Goal: Task Accomplishment & Management: Manage account settings

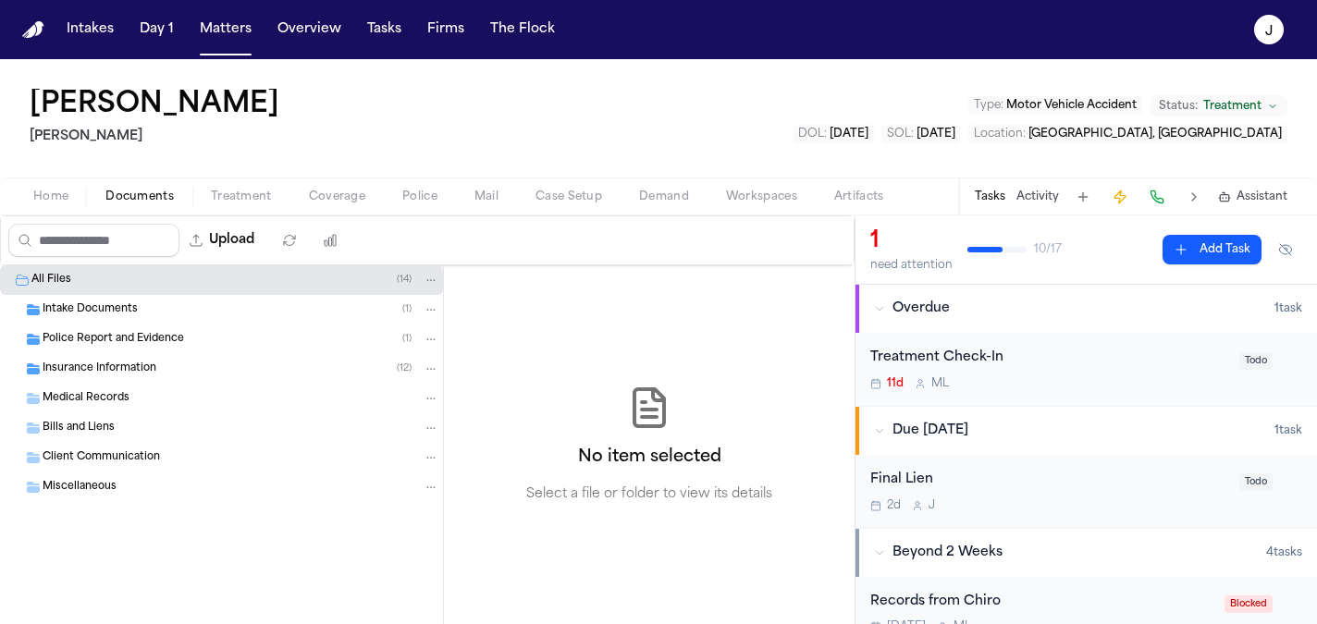
click at [216, 33] on button "Matters" at bounding box center [225, 29] width 67 height 33
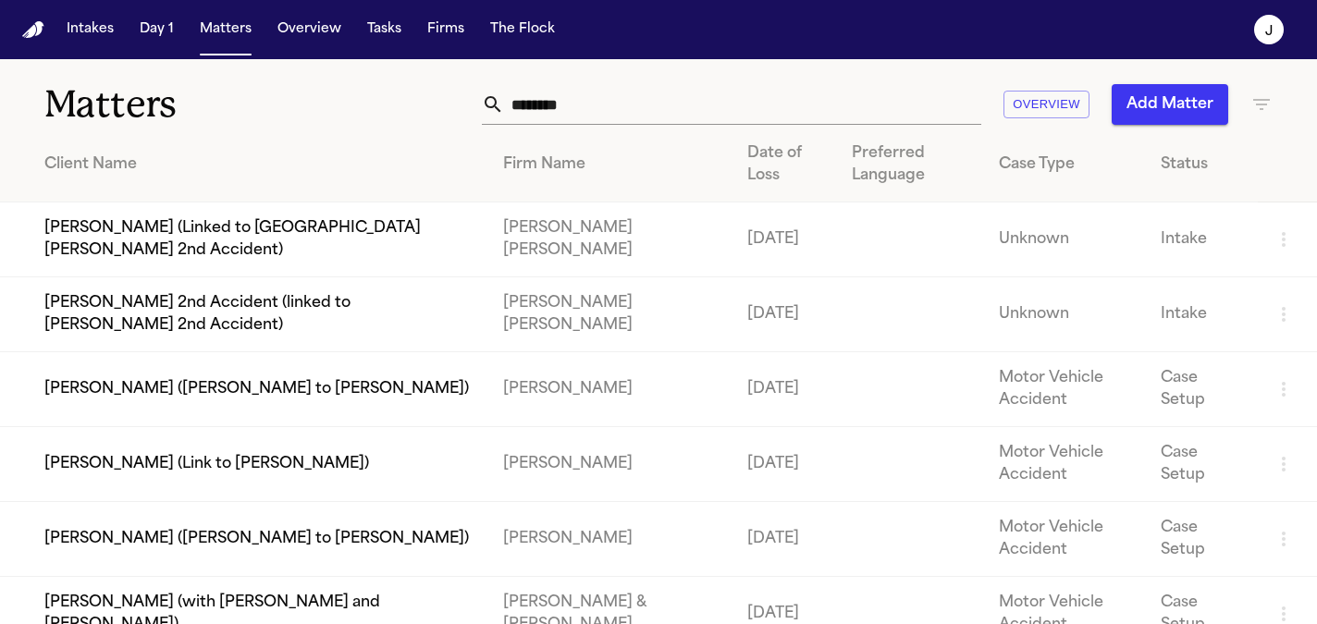
click at [592, 115] on input "********" at bounding box center [742, 104] width 477 height 41
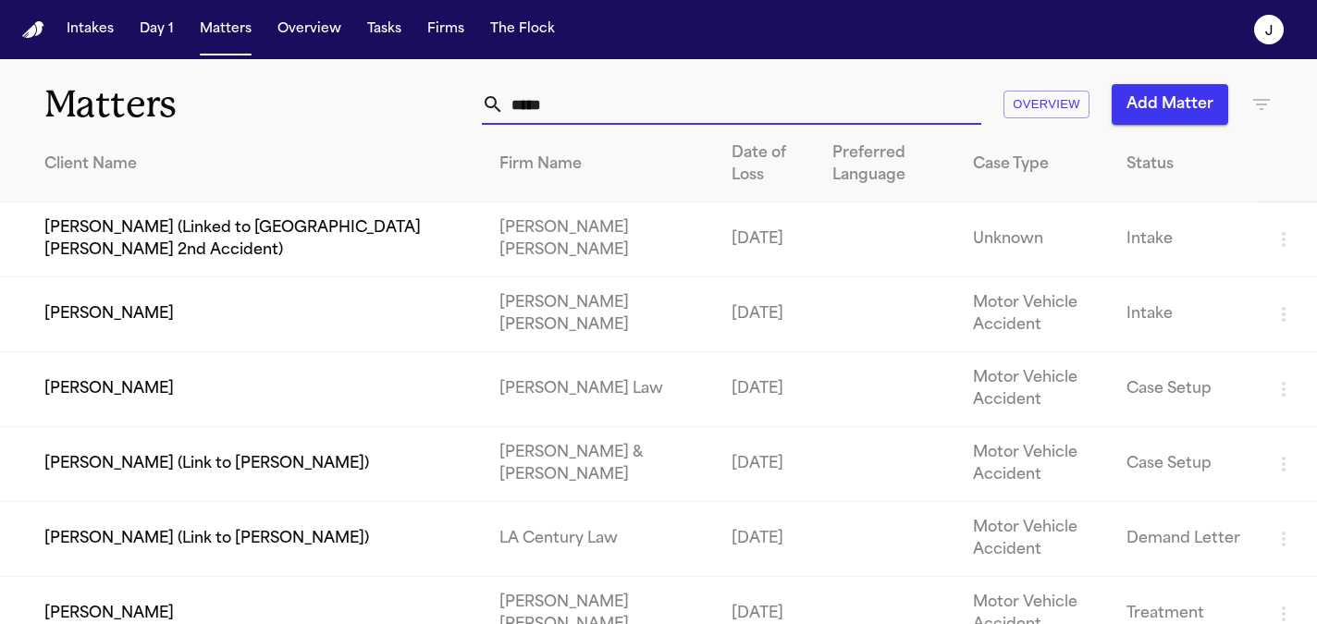
type input "*****"
click at [161, 309] on td "[PERSON_NAME]" at bounding box center [242, 315] width 485 height 75
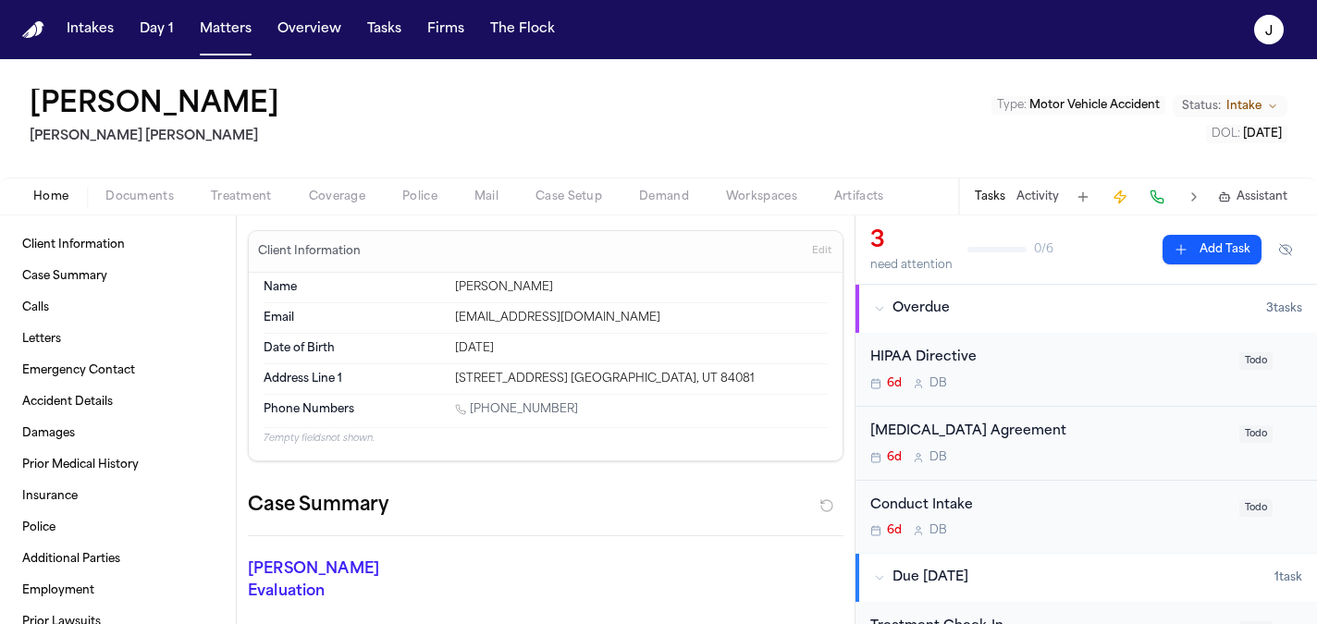
click at [1251, 117] on div "Type : Motor Vehicle Accident Status: Intake DOL : [DATE]" at bounding box center [1140, 118] width 296 height 49
click at [1250, 106] on span "Intake" at bounding box center [1244, 106] width 35 height 15
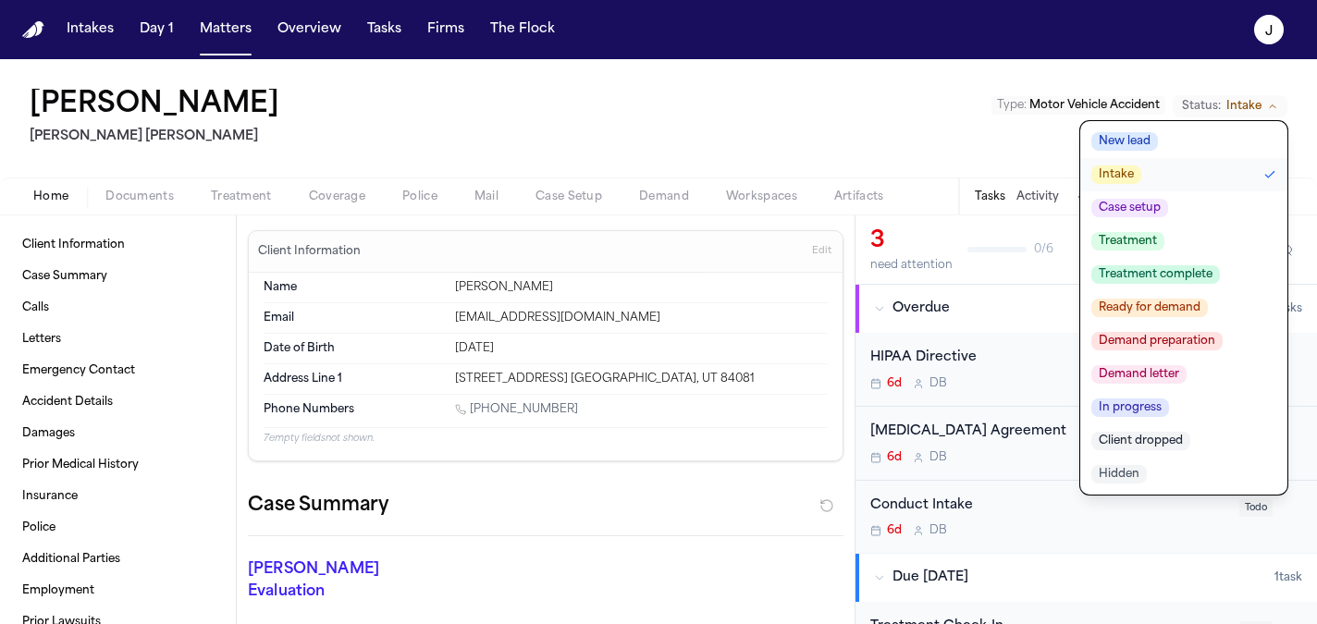
click at [1177, 204] on button "Case setup" at bounding box center [1184, 208] width 207 height 33
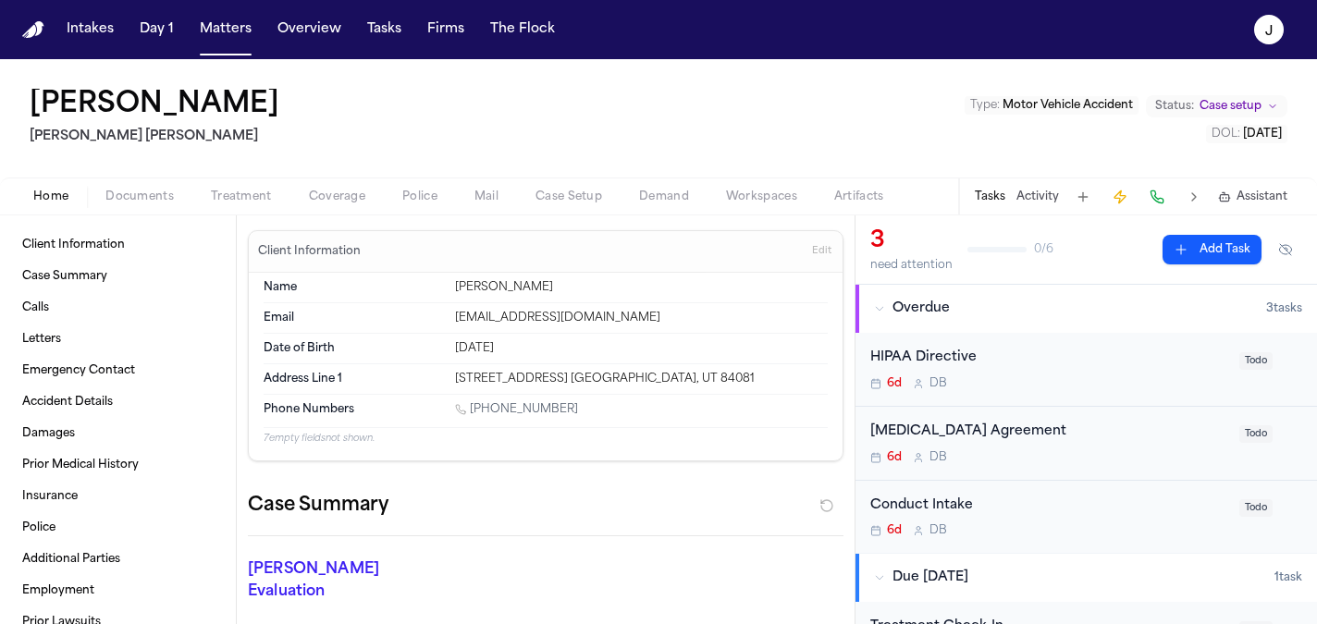
click at [138, 199] on span "Documents" at bounding box center [139, 197] width 68 height 15
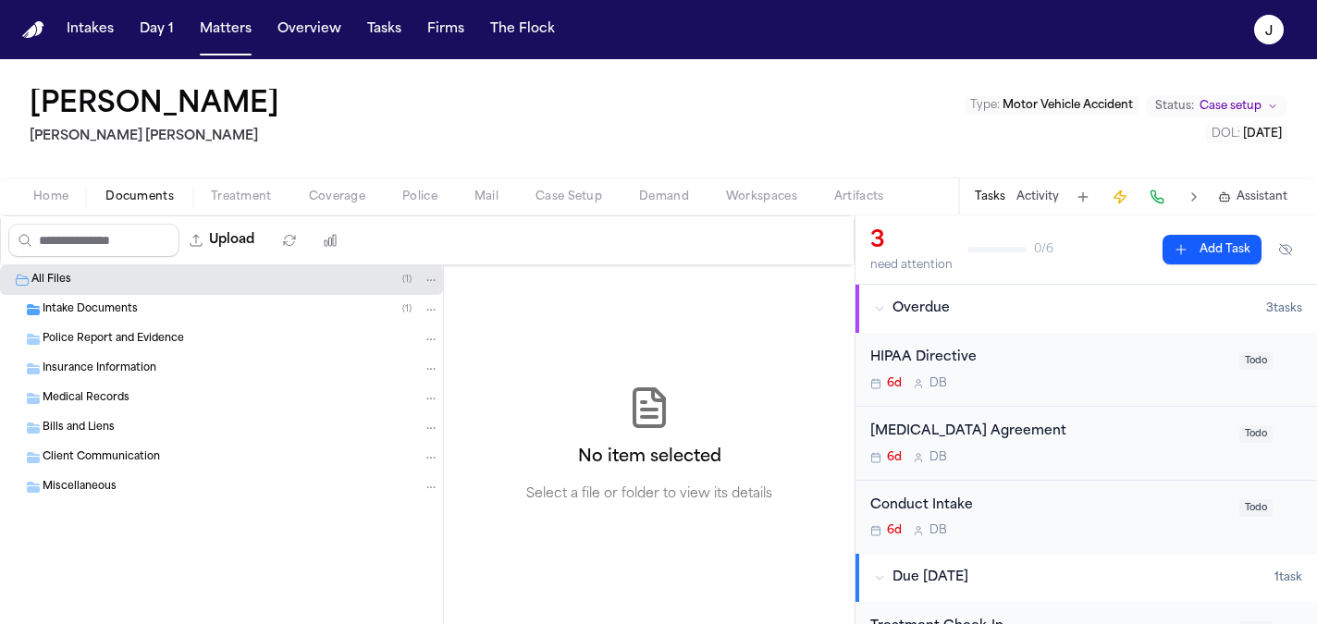
click at [88, 303] on span "Intake Documents" at bounding box center [90, 311] width 95 height 16
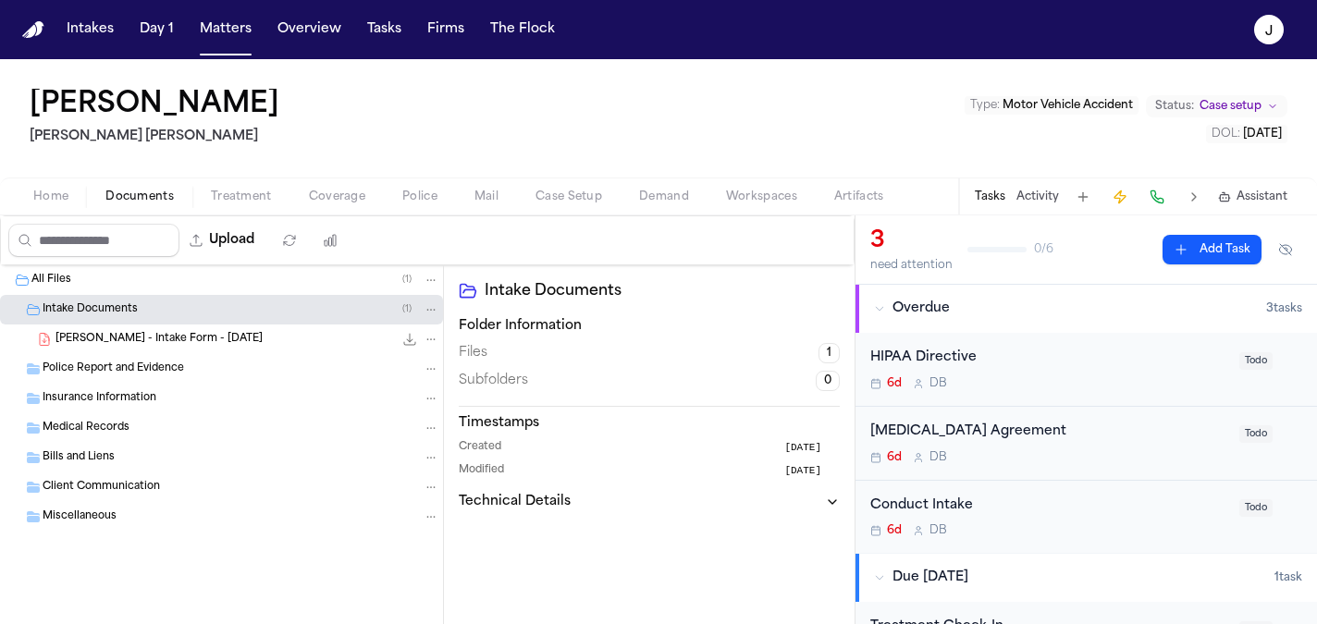
click at [139, 337] on span "[PERSON_NAME] - Intake Form - [DATE]" at bounding box center [159, 340] width 207 height 16
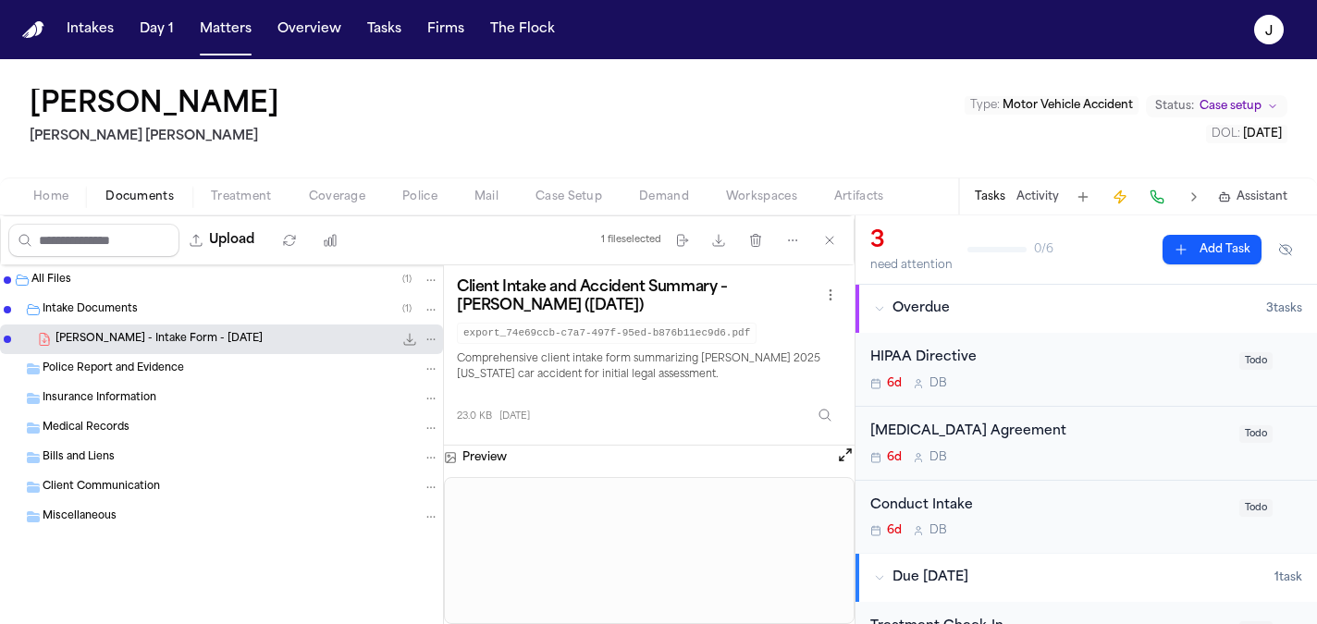
click at [840, 461] on button "Open preview" at bounding box center [845, 455] width 19 height 19
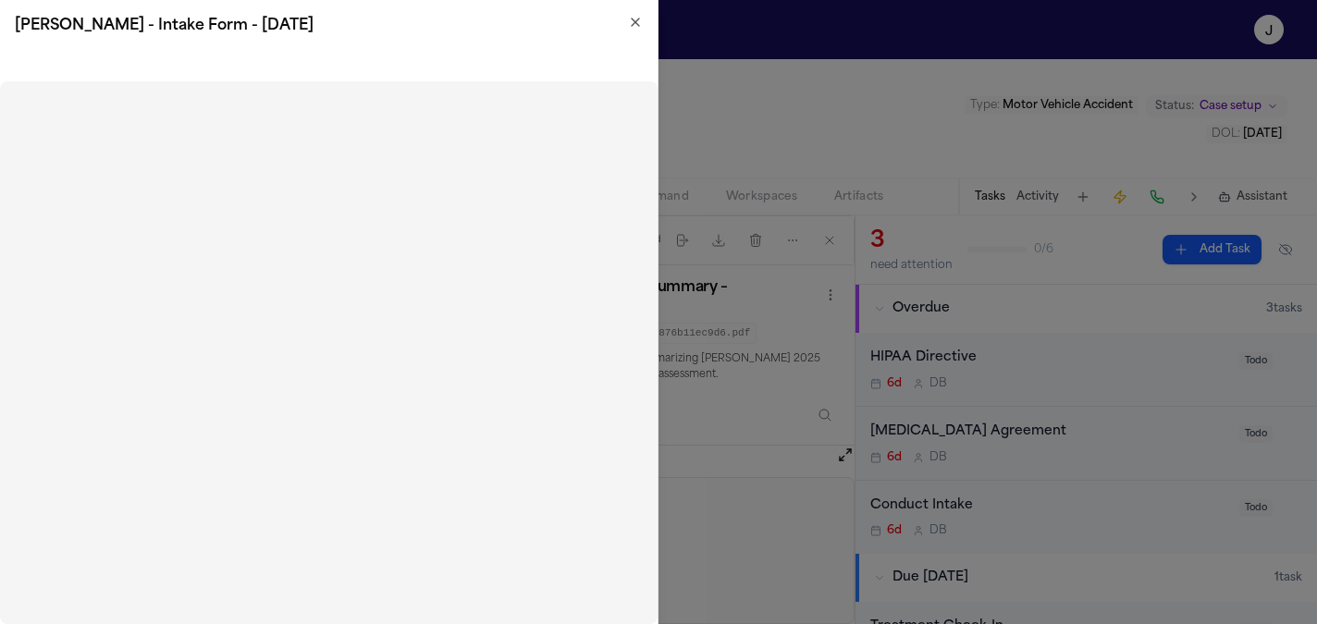
click at [634, 23] on icon "button" at bounding box center [635, 22] width 7 height 7
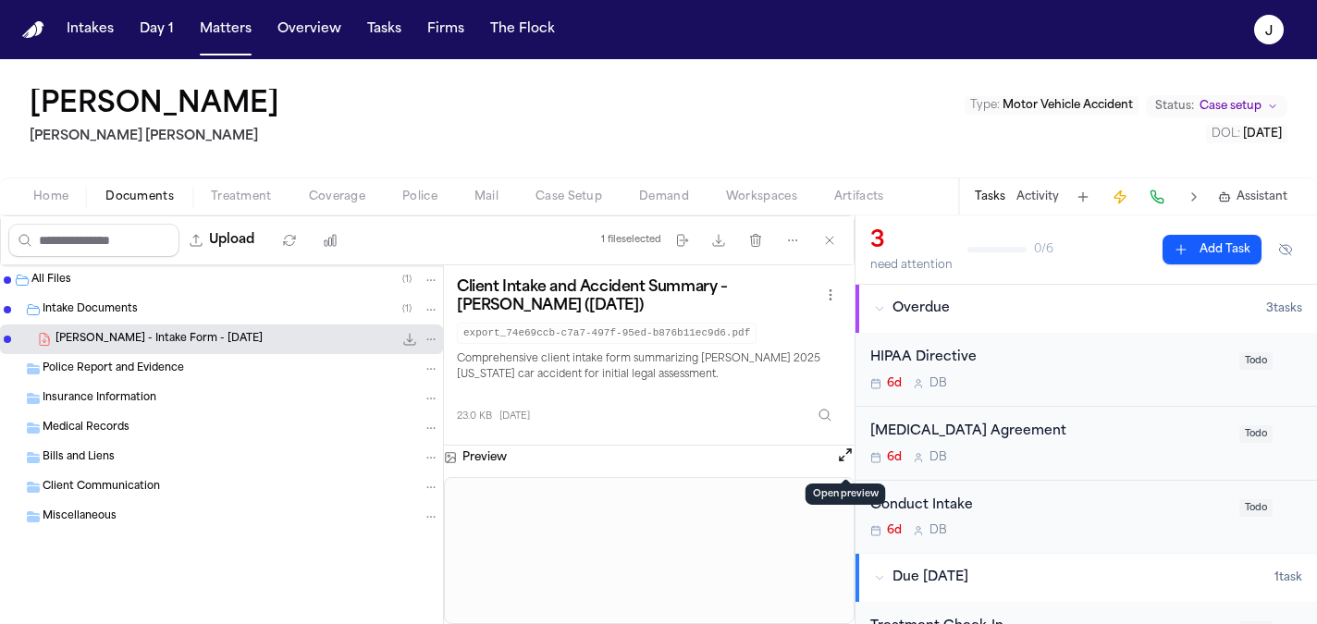
click at [322, 193] on span "Coverage" at bounding box center [337, 197] width 56 height 15
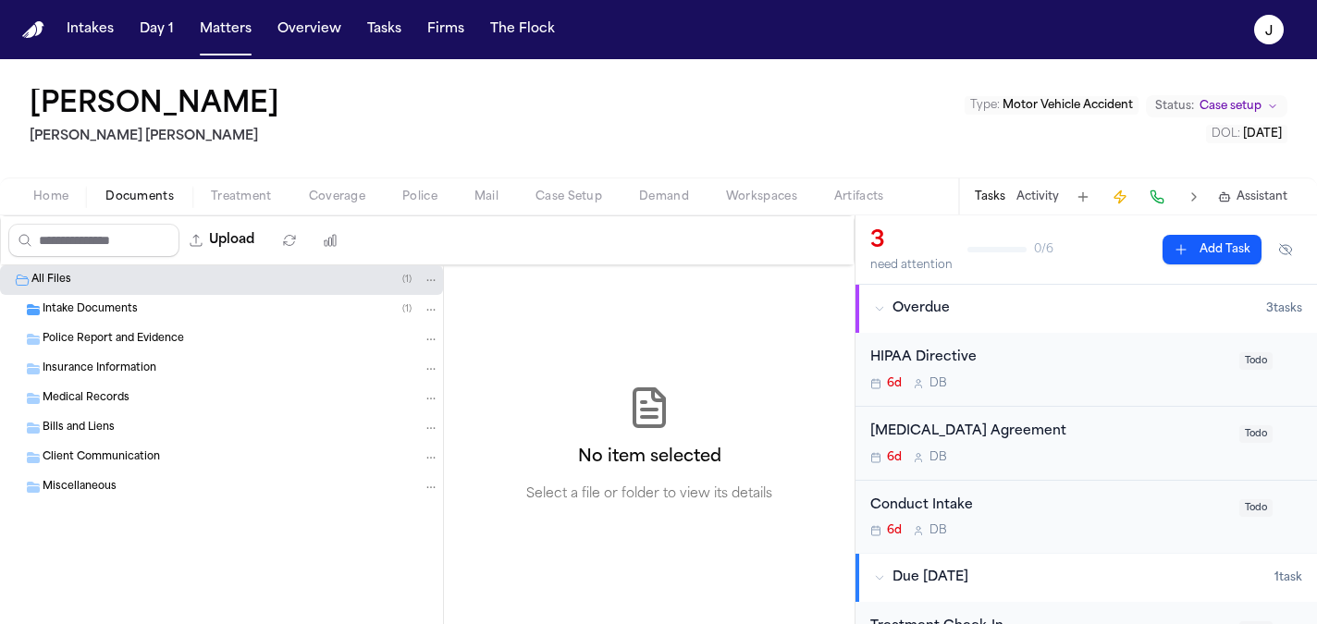
click at [156, 196] on span "Documents" at bounding box center [139, 197] width 68 height 15
click at [142, 306] on div "Intake Documents ( 1 )" at bounding box center [241, 310] width 397 height 17
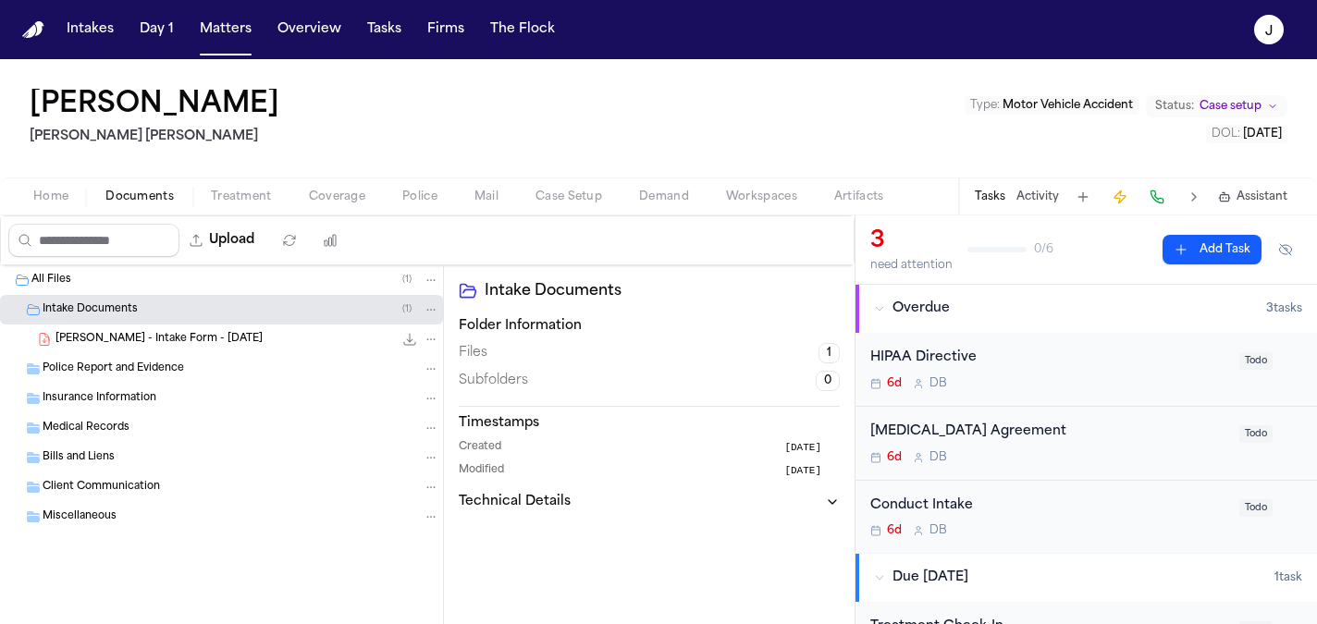
click at [132, 330] on div "[PERSON_NAME] - Intake Form - [DATE] 23.0 KB • PDF" at bounding box center [248, 339] width 384 height 19
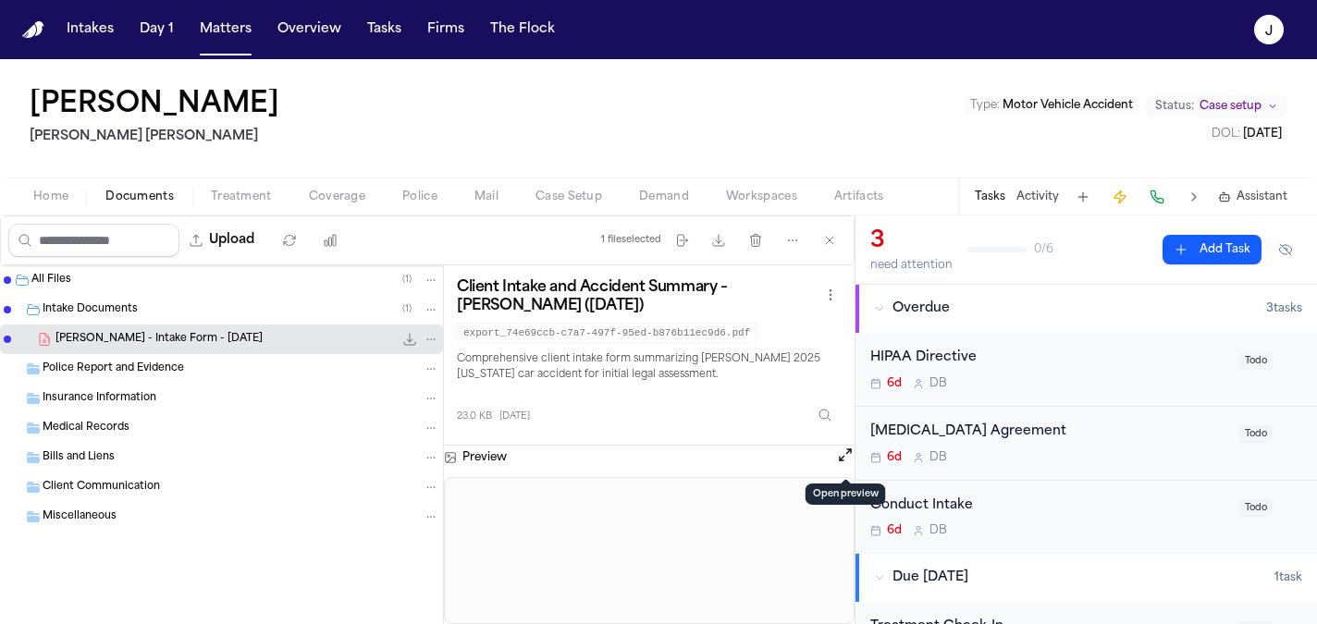
click at [840, 458] on button "Open preview" at bounding box center [845, 455] width 19 height 19
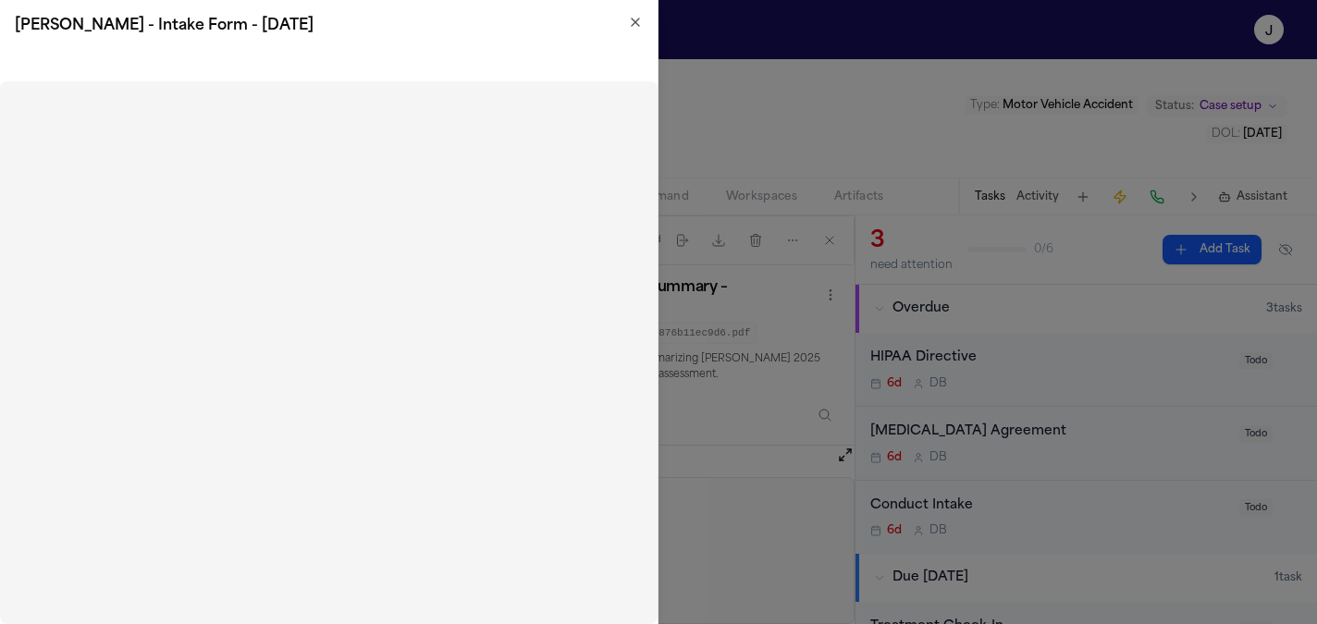
drag, startPoint x: 397, startPoint y: 11, endPoint x: 500, endPoint y: 12, distance: 102.7
click at [500, 12] on div "[PERSON_NAME] - Intake Form - [DATE]" at bounding box center [329, 26] width 658 height 52
click at [632, 20] on icon "button" at bounding box center [635, 22] width 15 height 15
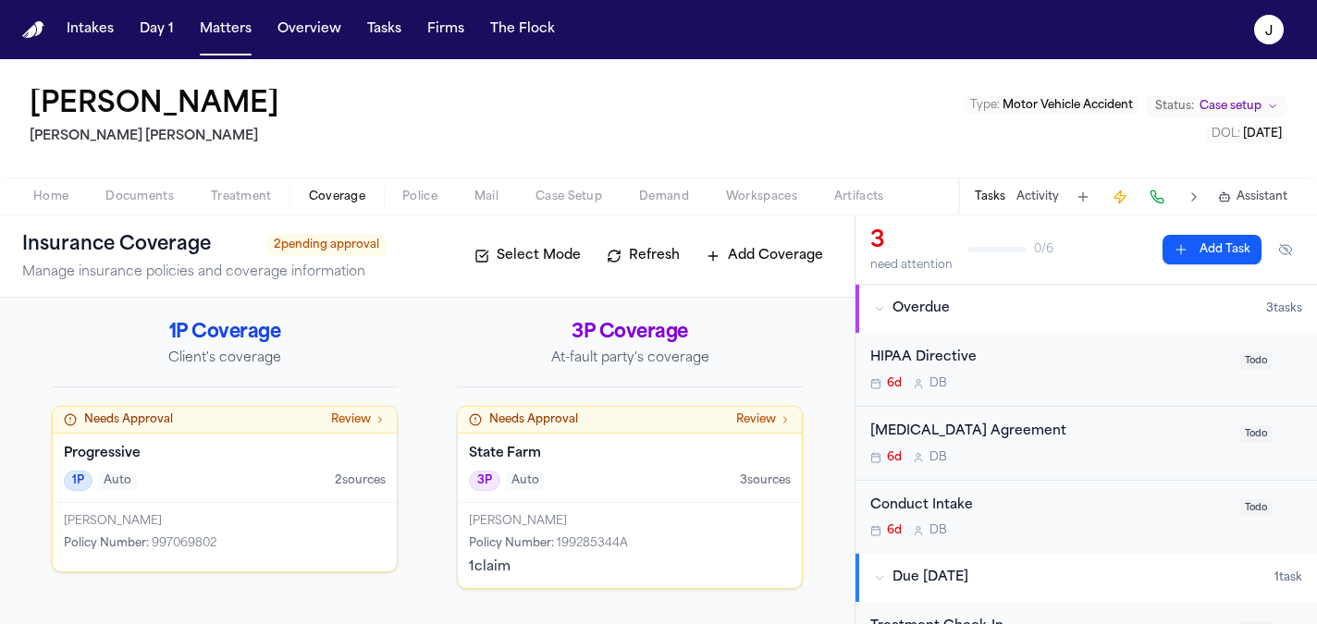
click at [320, 202] on span "Coverage" at bounding box center [337, 197] width 56 height 15
click at [317, 469] on div "Progressive 1P Auto 2 source s" at bounding box center [225, 468] width 344 height 69
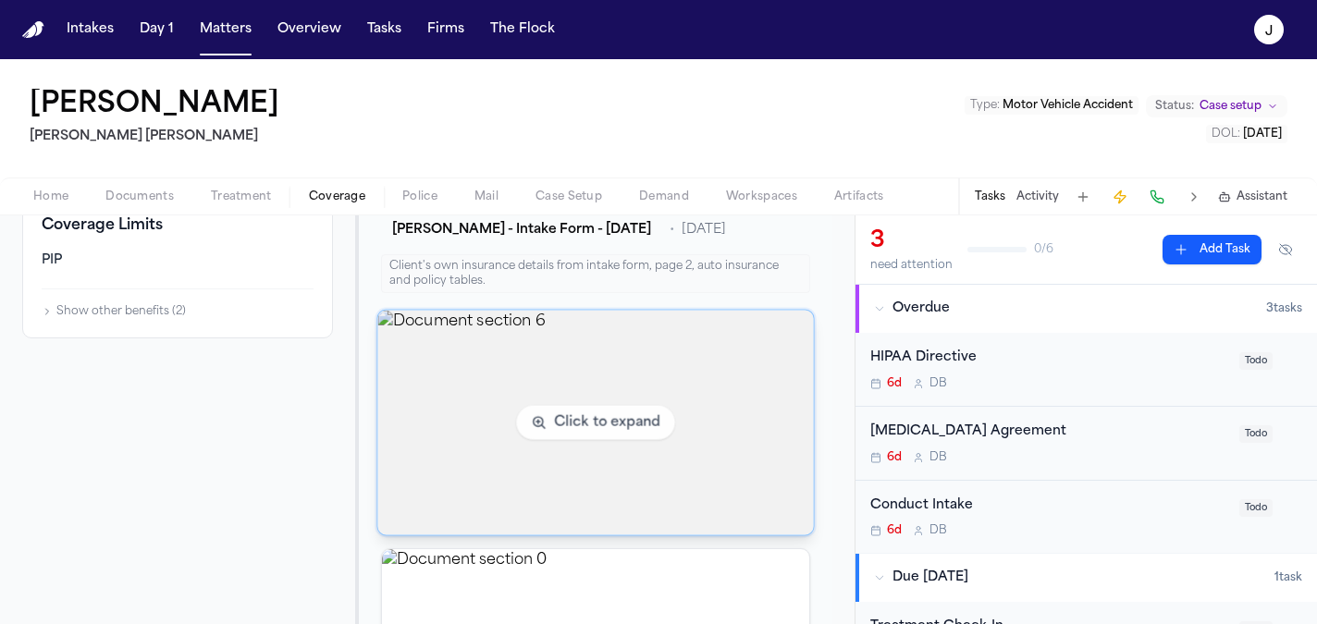
scroll to position [515, 0]
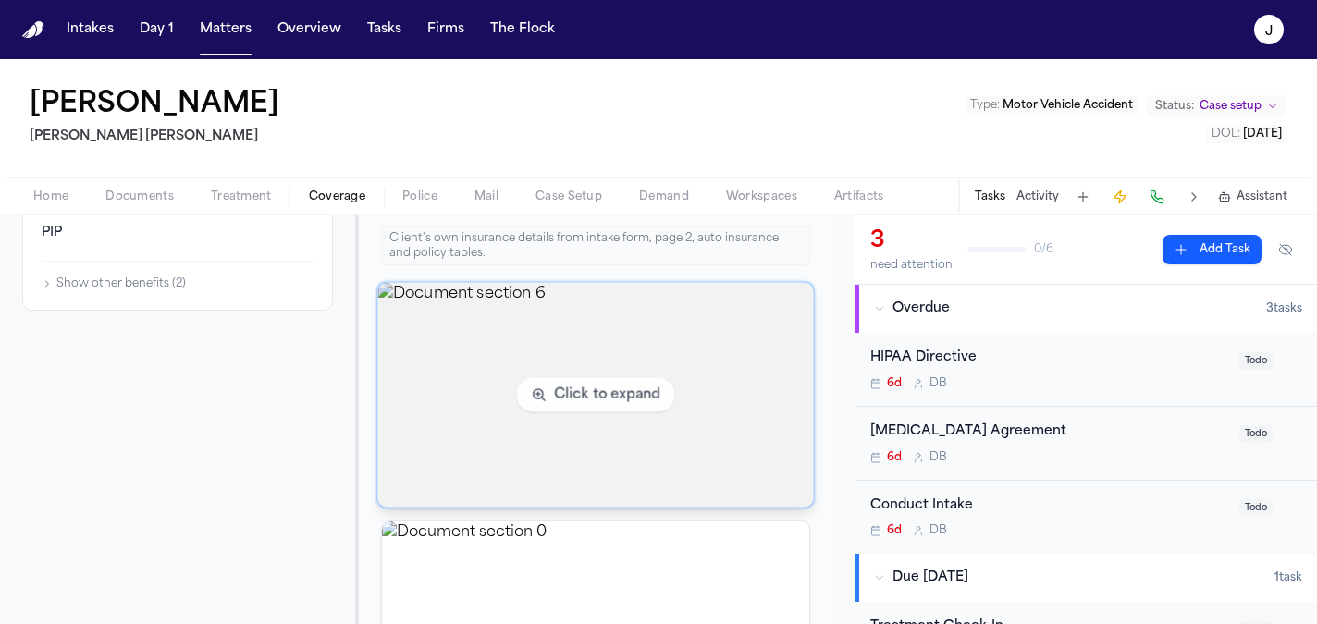
click at [429, 456] on img "View document section 6" at bounding box center [595, 395] width 436 height 225
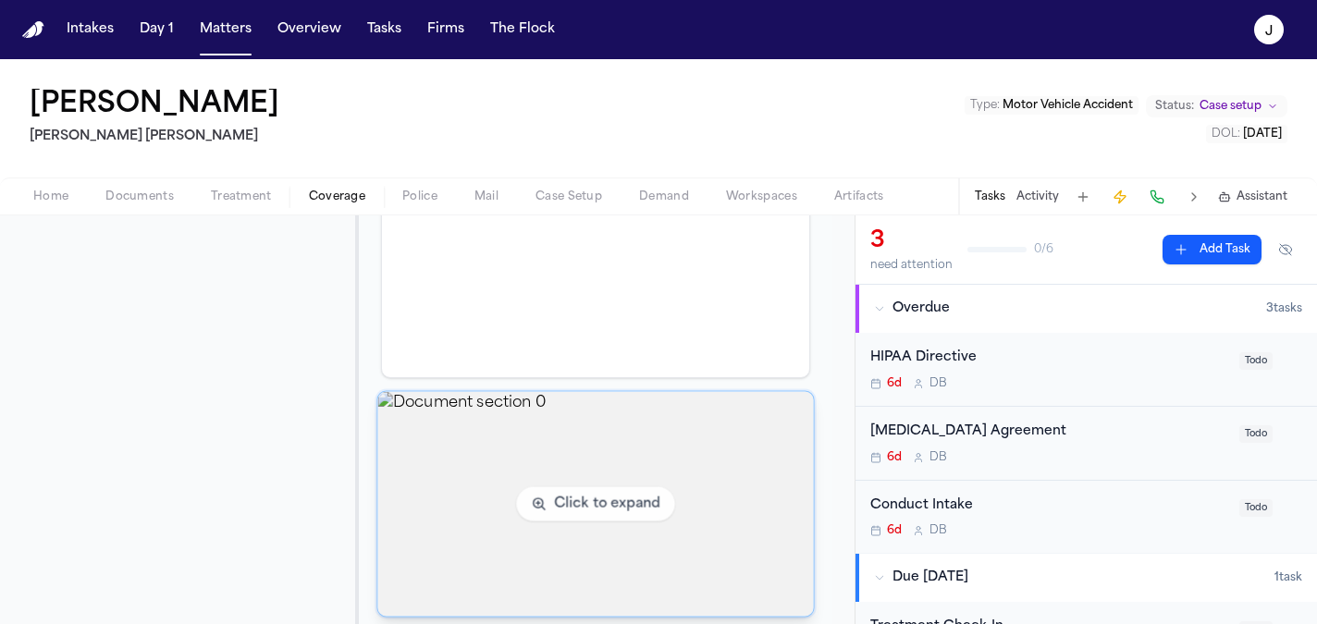
scroll to position [644, 0]
click at [514, 460] on img "View document section 0" at bounding box center [595, 503] width 436 height 225
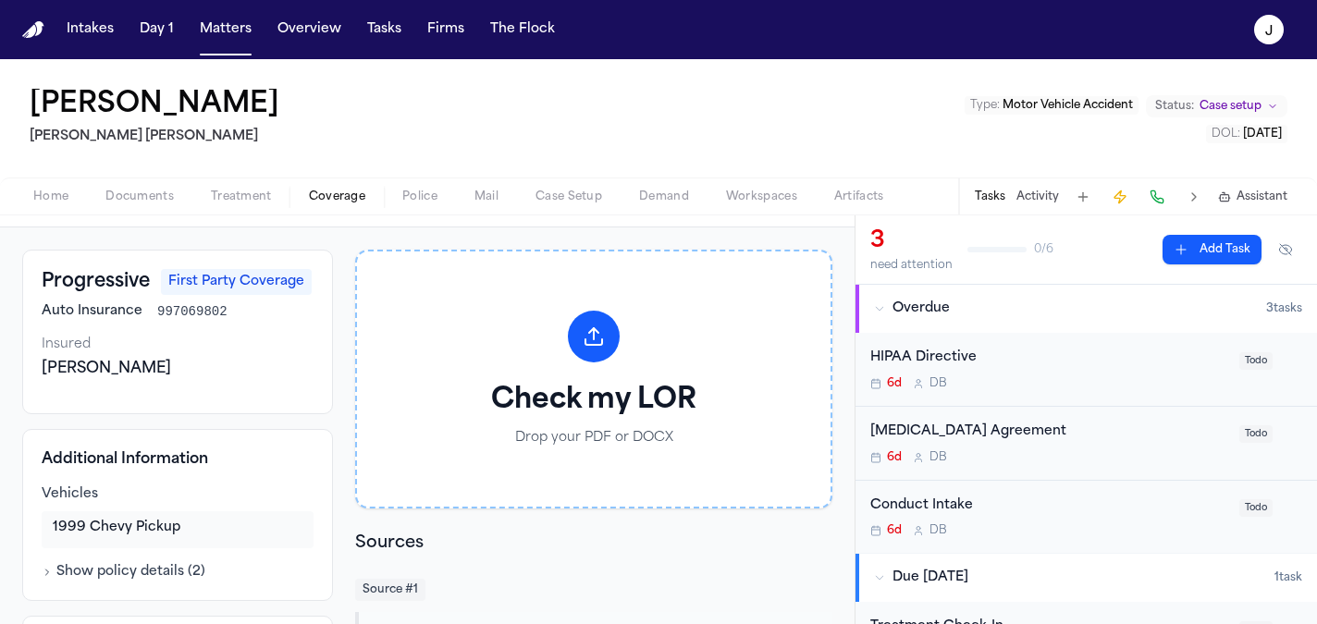
scroll to position [0, 0]
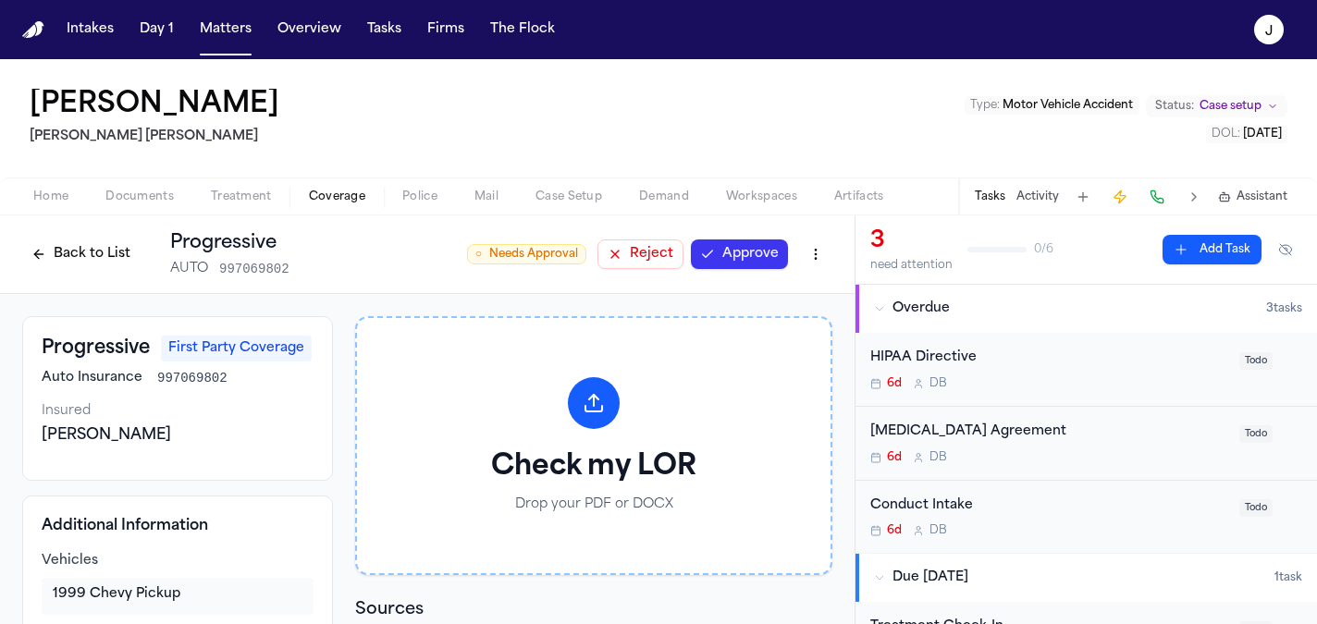
click at [746, 253] on button "Approve" at bounding box center [739, 255] width 97 height 30
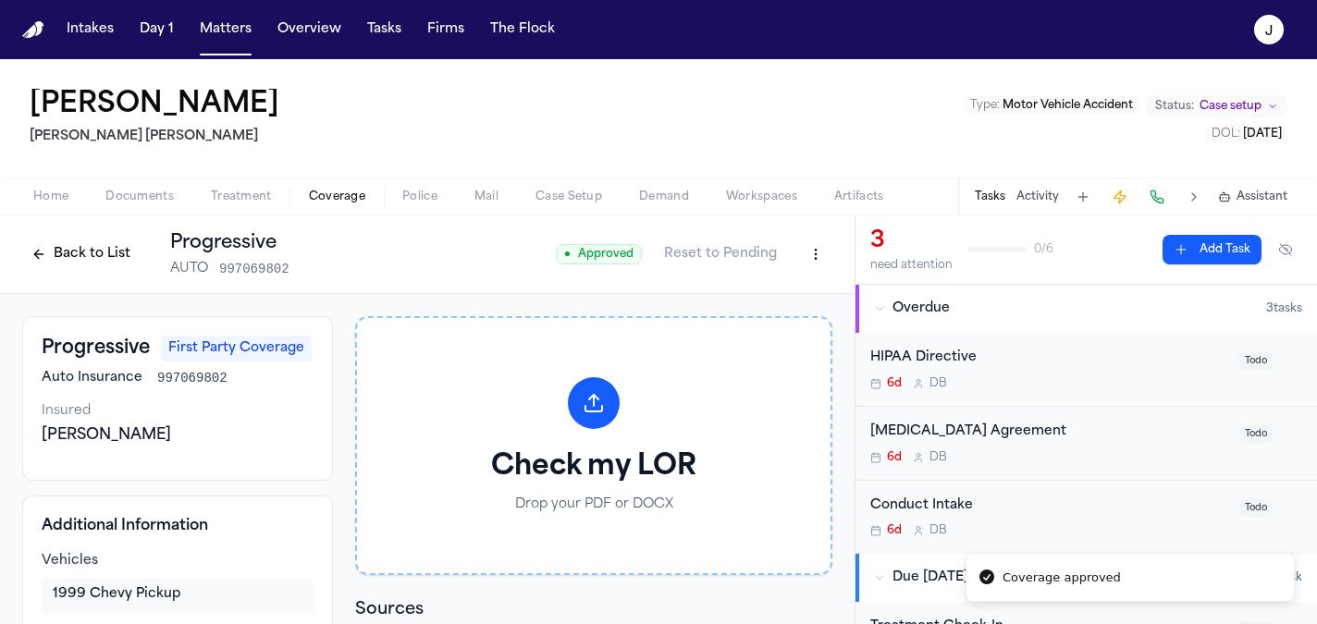
click at [70, 256] on button "Back to List" at bounding box center [80, 255] width 117 height 30
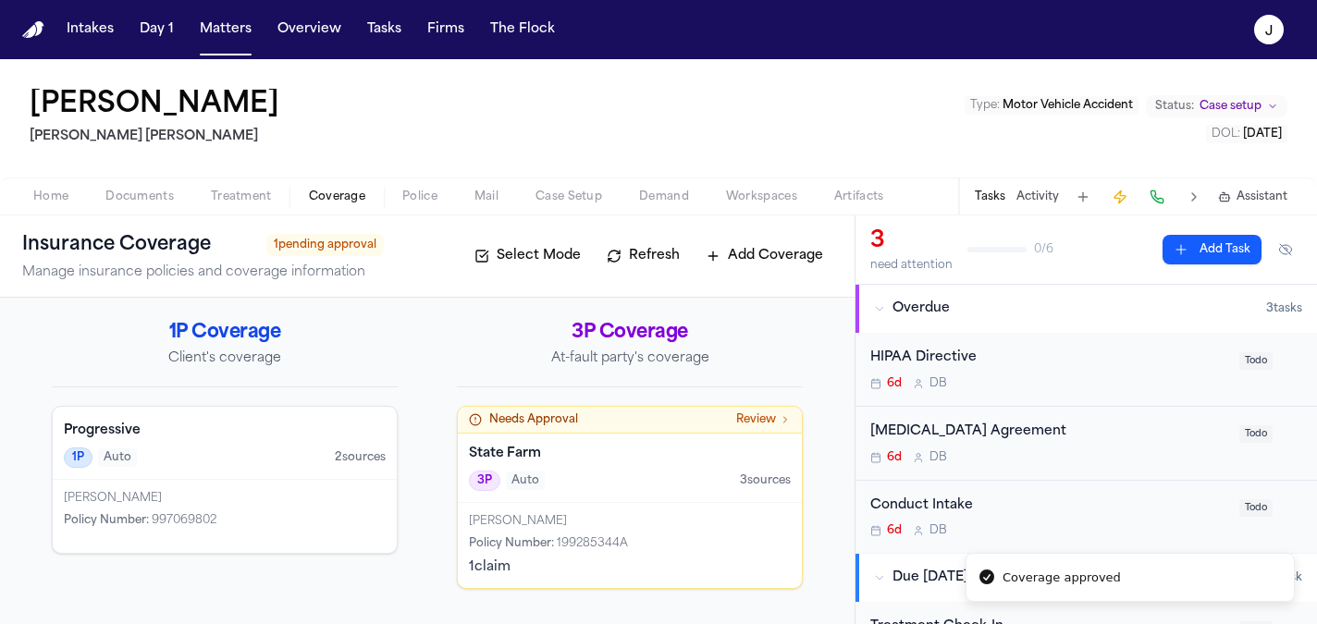
click at [661, 451] on h4 "State Farm" at bounding box center [630, 454] width 322 height 19
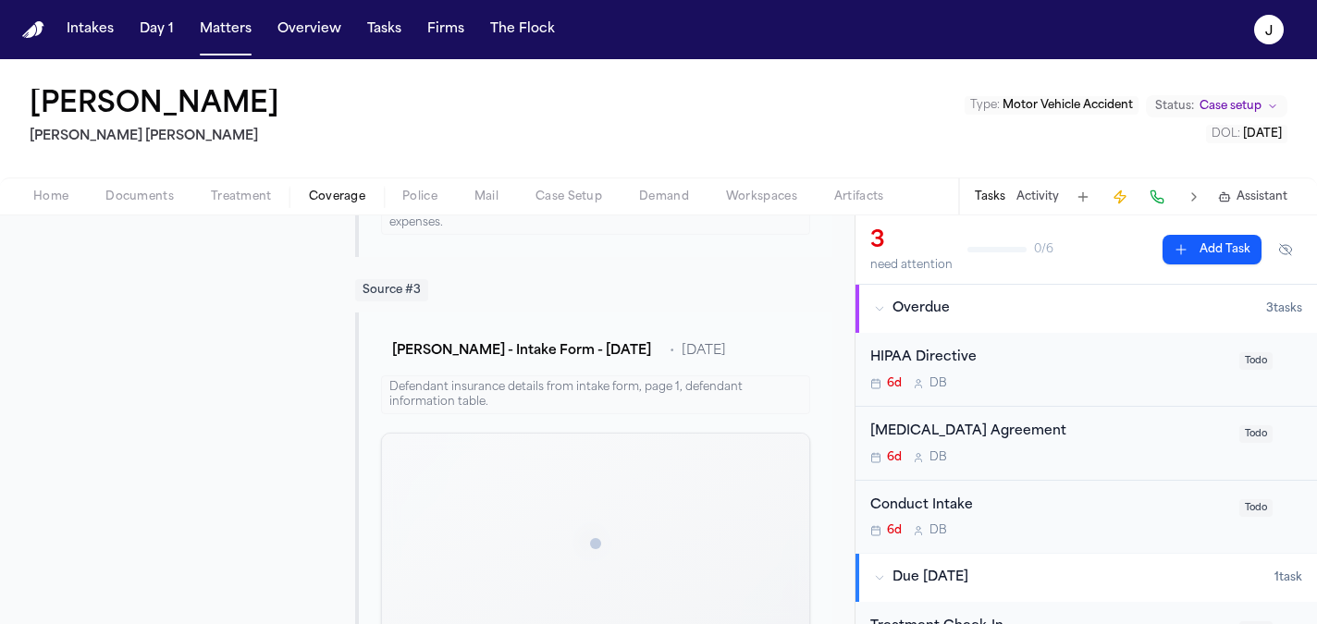
scroll to position [815, 0]
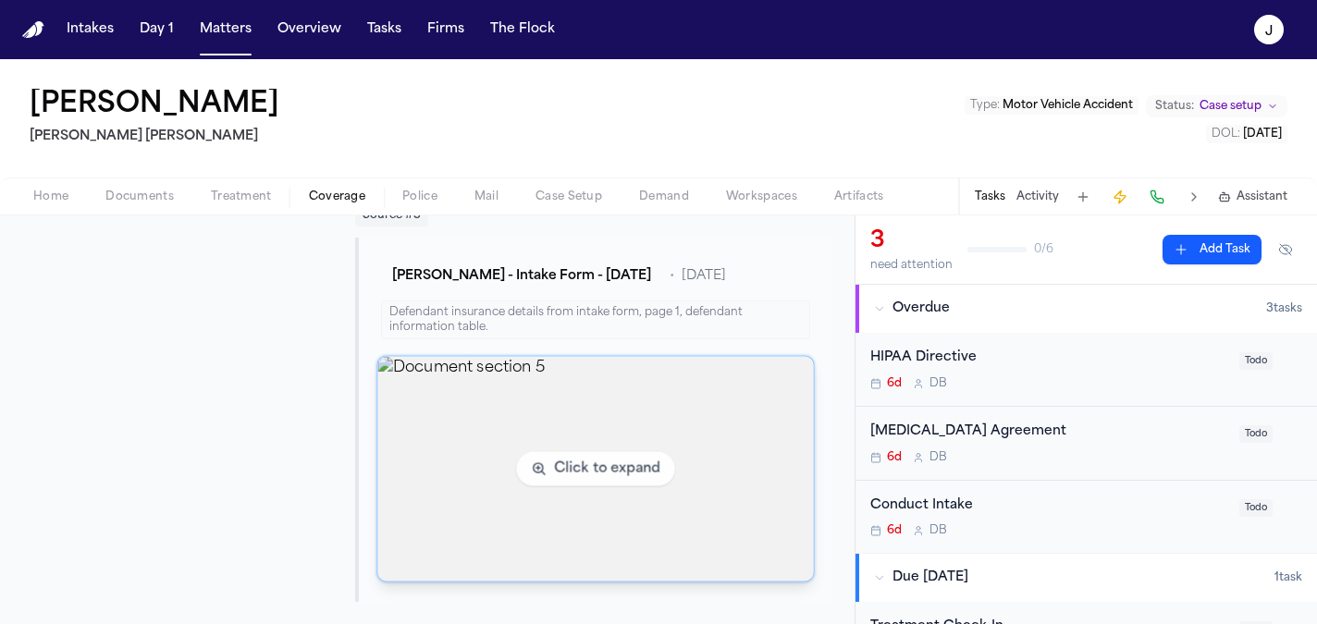
click at [601, 412] on img "View document section 5" at bounding box center [595, 469] width 436 height 225
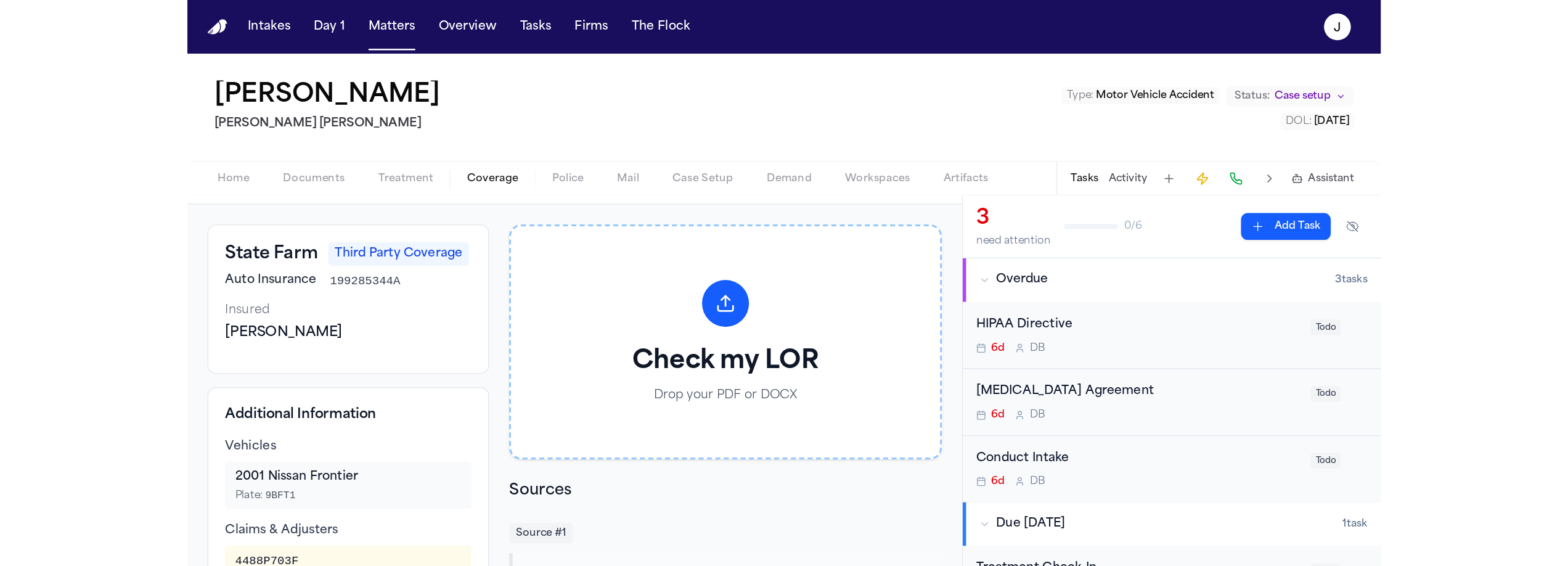
scroll to position [0, 0]
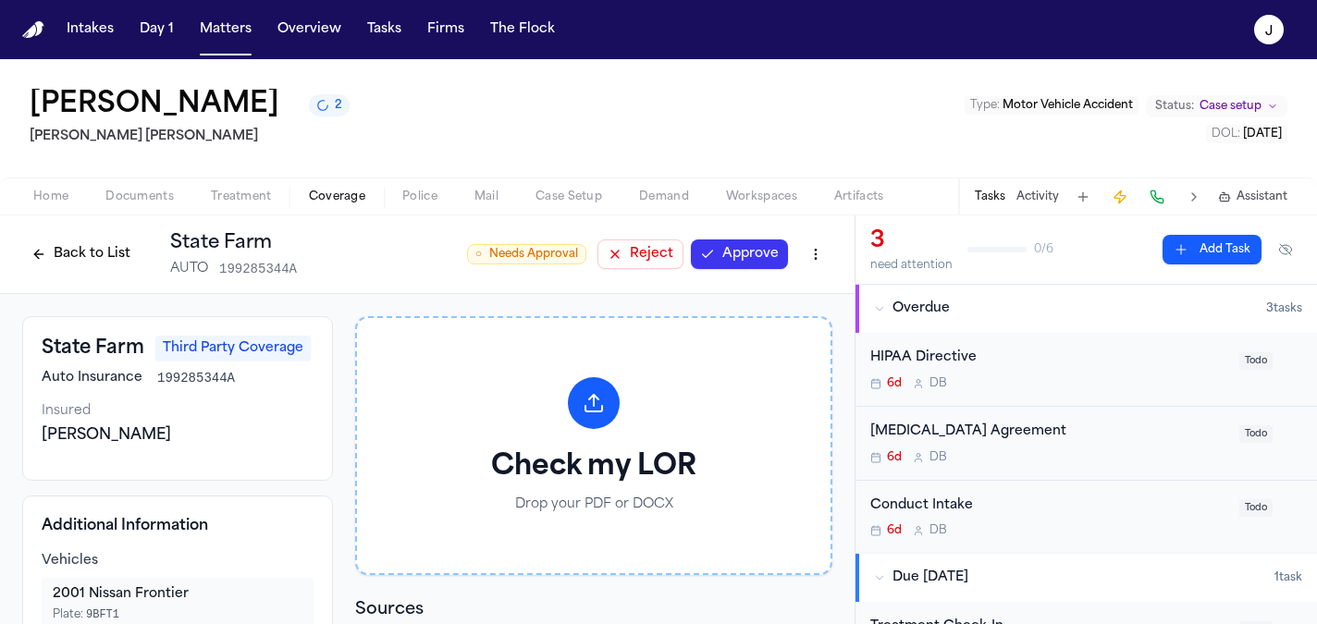
click at [737, 258] on button "Approve" at bounding box center [739, 255] width 97 height 30
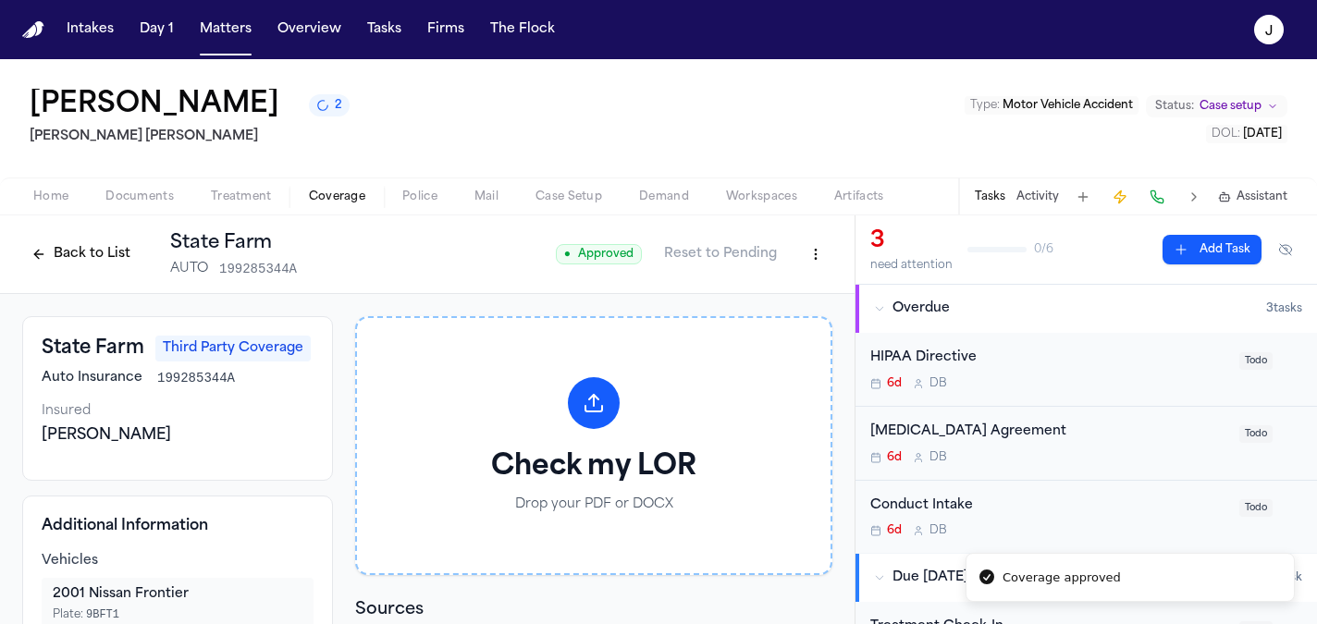
click at [101, 267] on button "Back to List" at bounding box center [80, 255] width 117 height 30
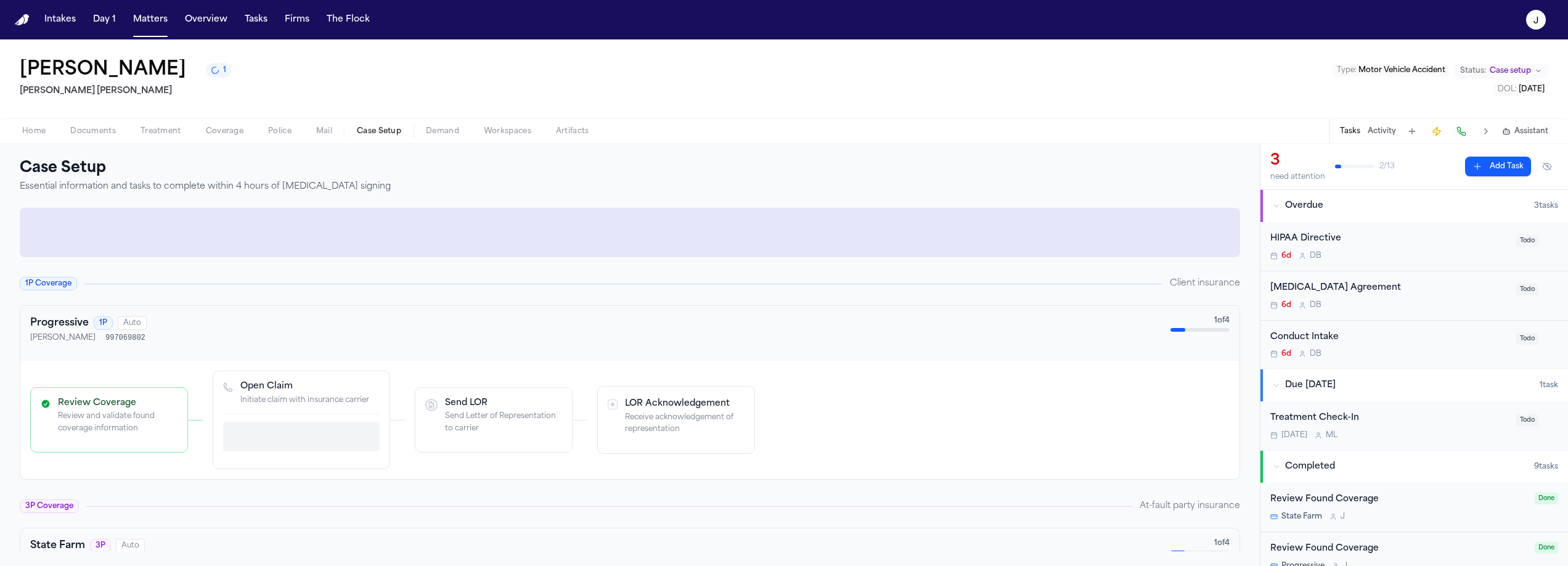
click at [384, 138] on span "button" at bounding box center [379, 138] width 59 height 1
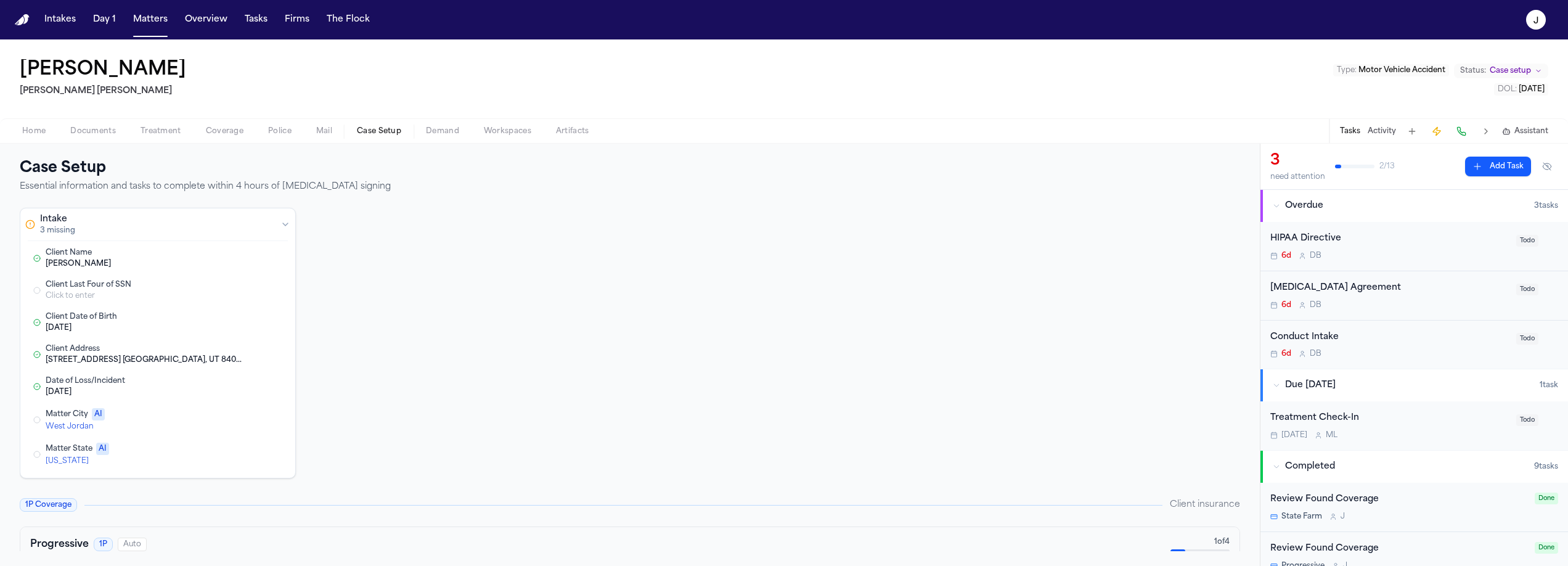
click at [135, 422] on div "West Jordan" at bounding box center [120, 427] width 149 height 10
click at [424, 341] on div "Intake 3 missing Client Name [PERSON_NAME] Edit Client Last Four of SSN Click t…" at bounding box center [630, 354] width 1220 height 292
click at [89, 443] on button "Cancel" at bounding box center [91, 444] width 41 height 15
click at [75, 425] on div "West Jordan" at bounding box center [120, 427] width 149 height 10
click at [98, 445] on button "Cancel" at bounding box center [91, 444] width 41 height 15
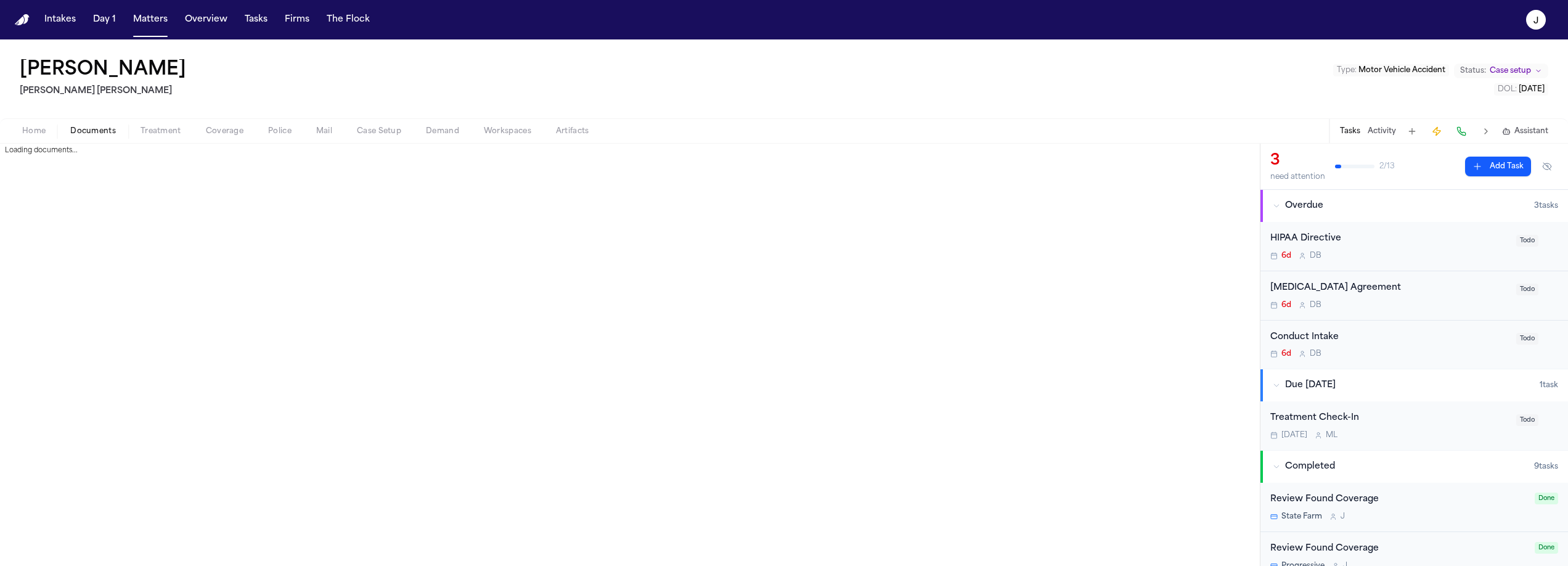
click at [83, 129] on span "Documents" at bounding box center [93, 131] width 45 height 10
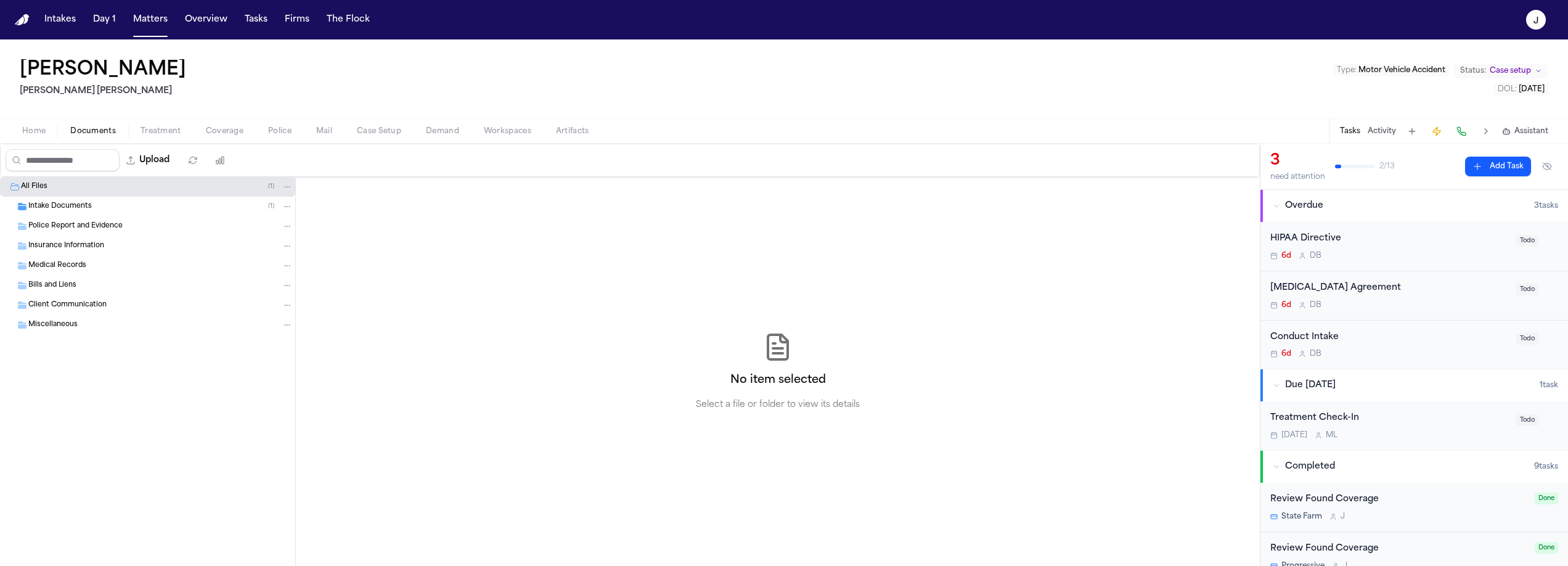
click at [56, 207] on span "Intake Documents" at bounding box center [60, 207] width 63 height 11
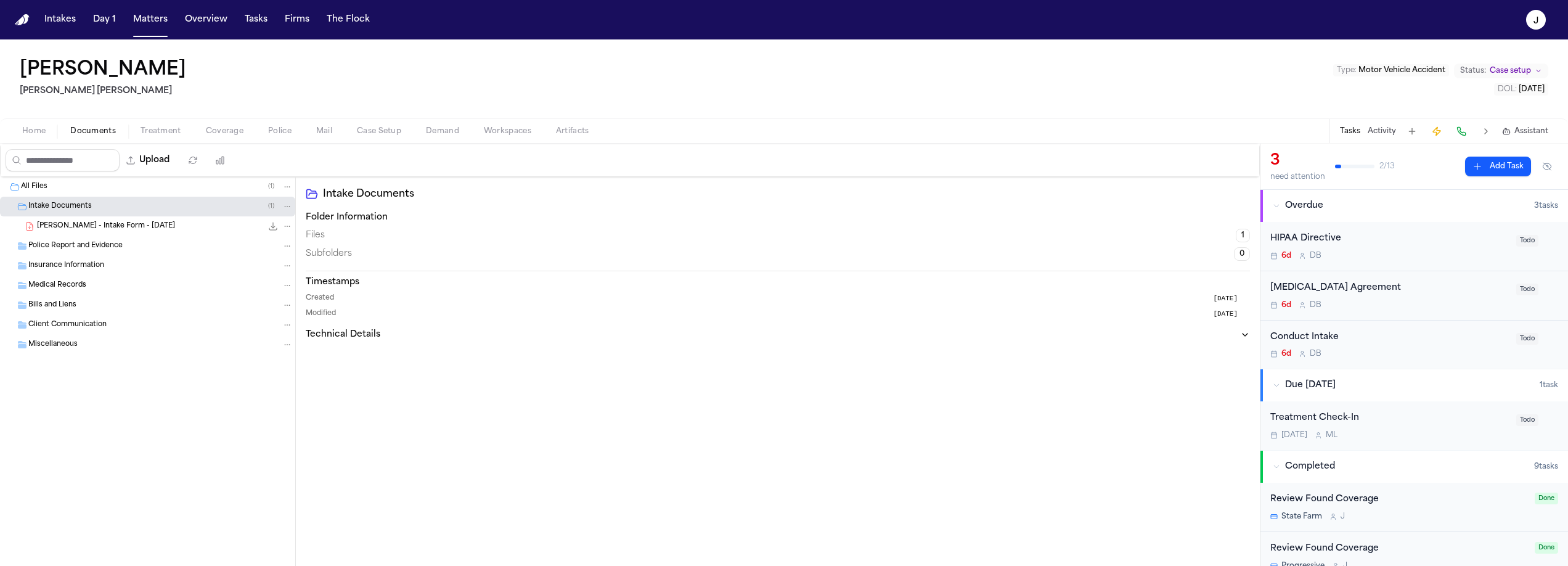
click at [63, 229] on span "[PERSON_NAME] - Intake Form - [DATE]" at bounding box center [106, 227] width 138 height 11
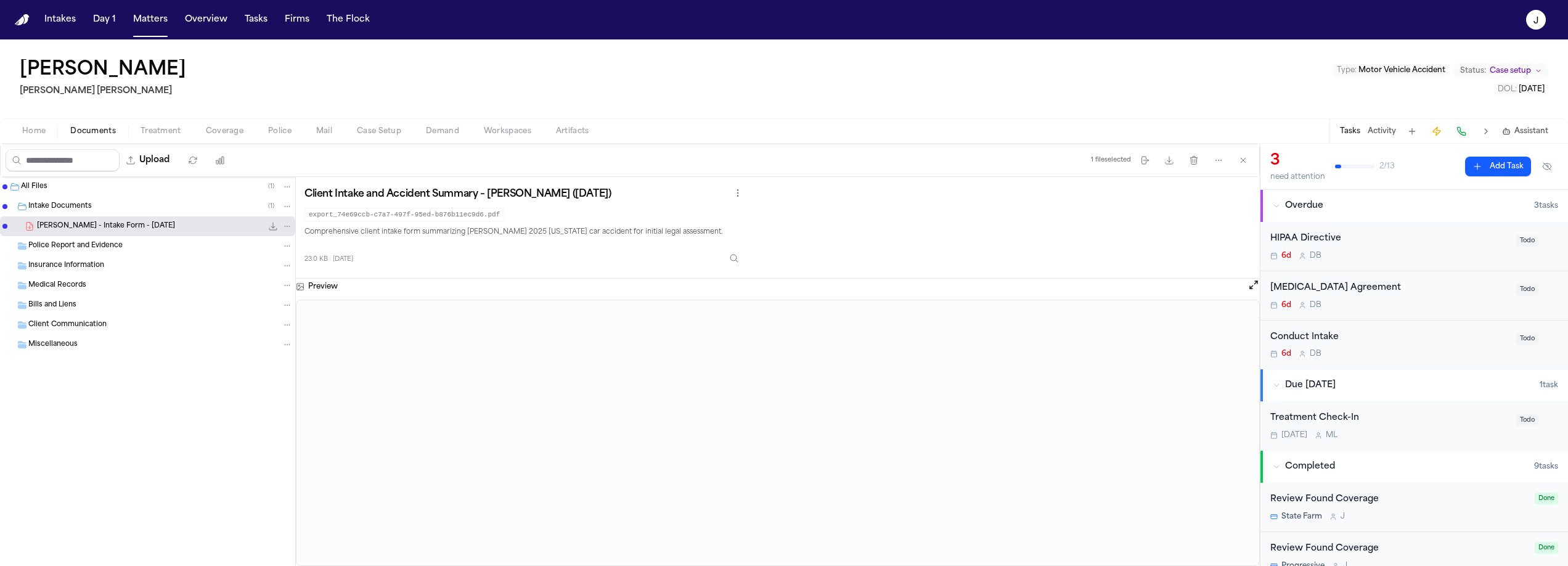
click at [45, 136] on span "Home" at bounding box center [33, 131] width 23 height 10
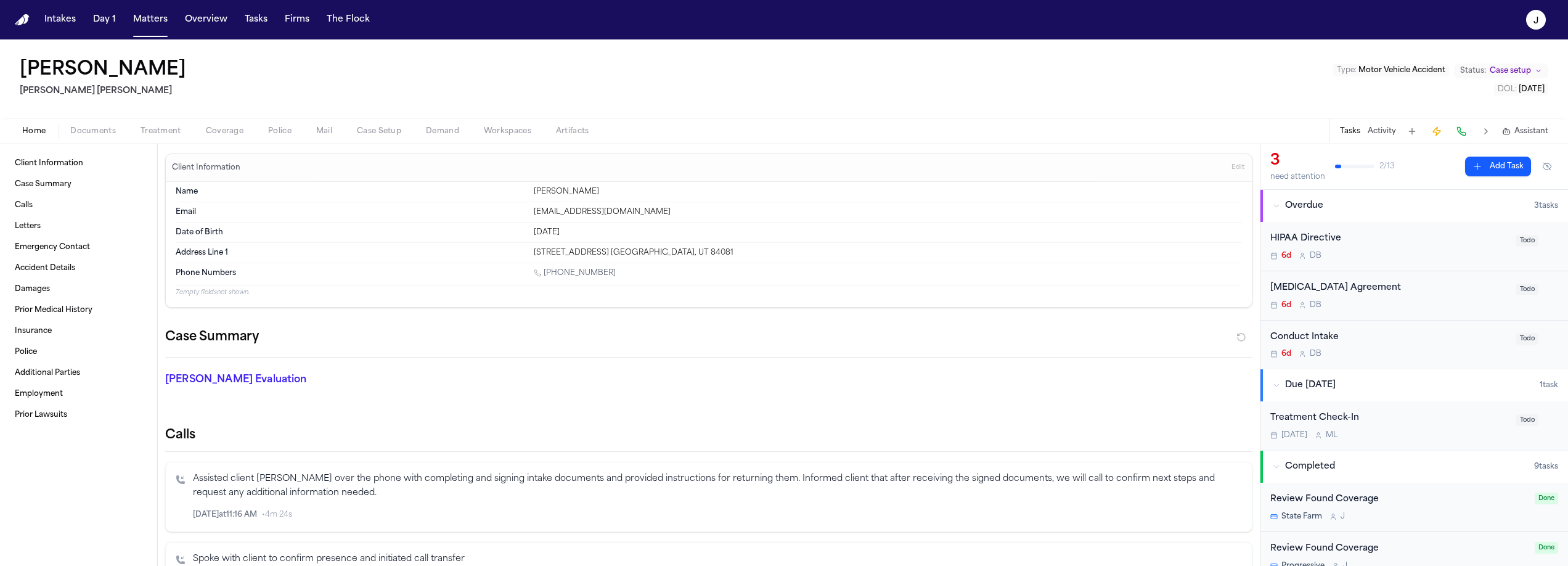
click at [378, 138] on div "Home Documents Treatment Coverage Police Mail Case Setup Demand Workspaces Arti…" at bounding box center [784, 131] width 1568 height 25
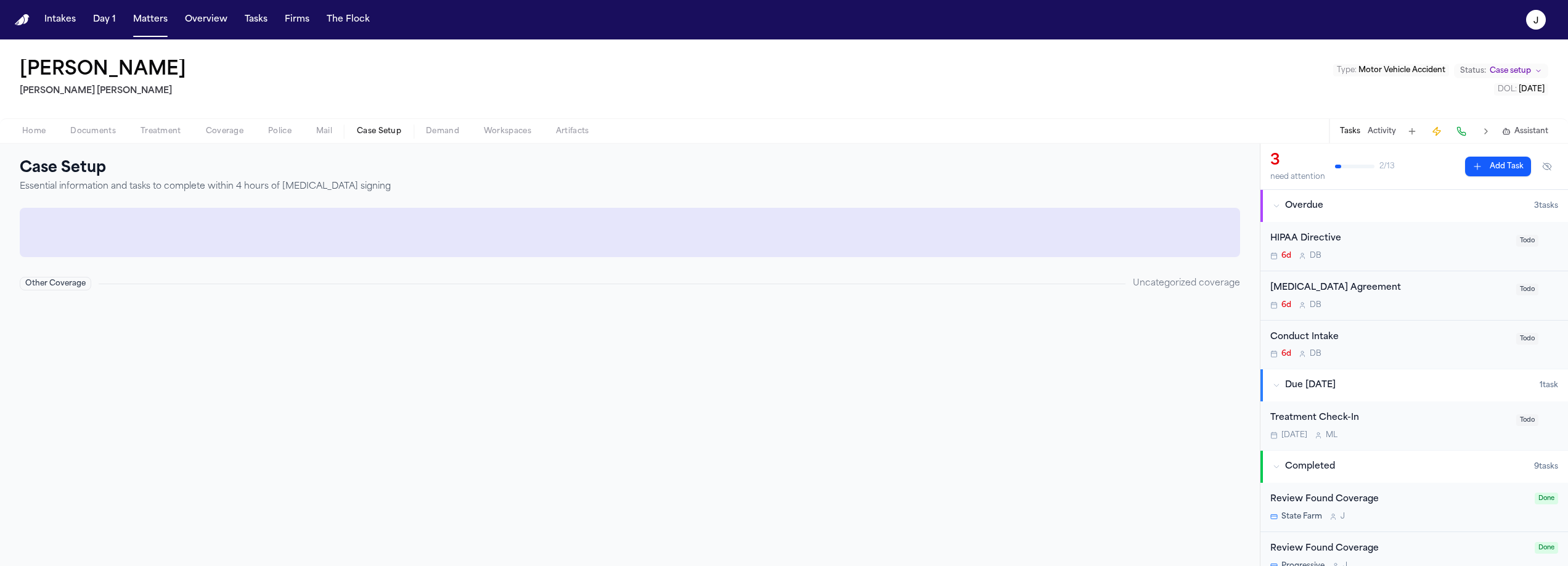
click at [378, 136] on span "Case Setup" at bounding box center [379, 131] width 45 height 10
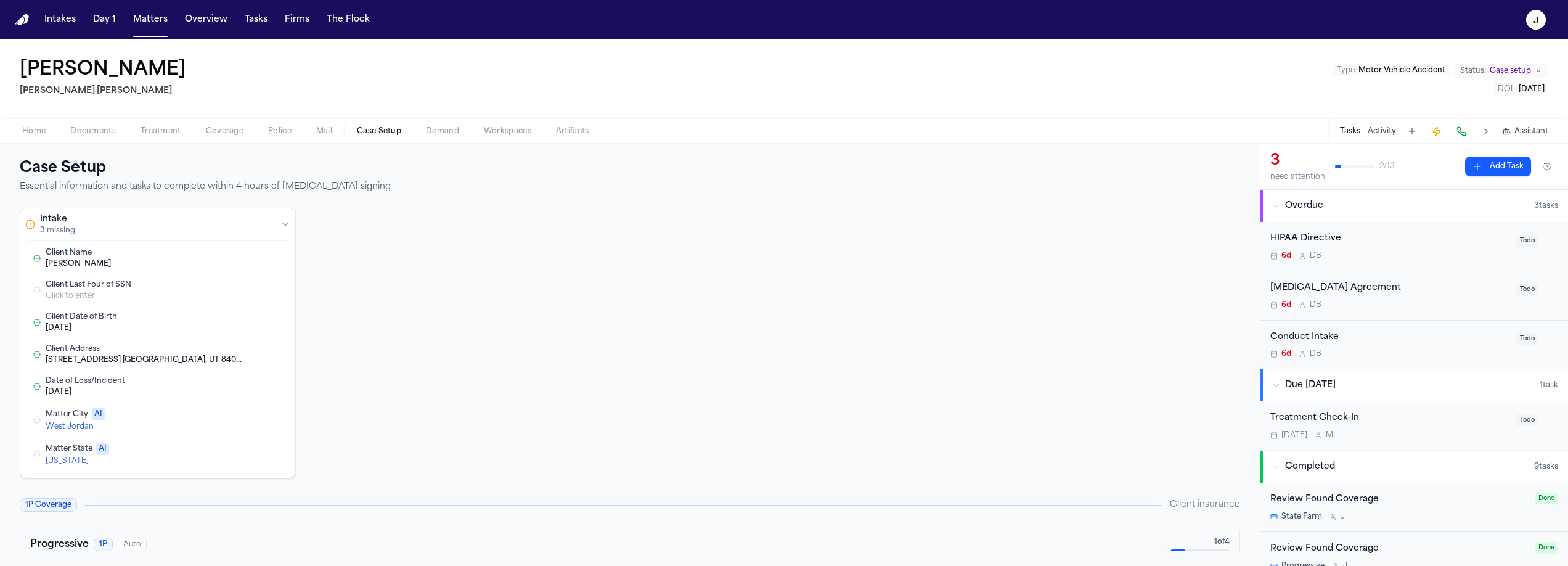
click at [234, 455] on button "Edit Matter State" at bounding box center [225, 455] width 22 height 15
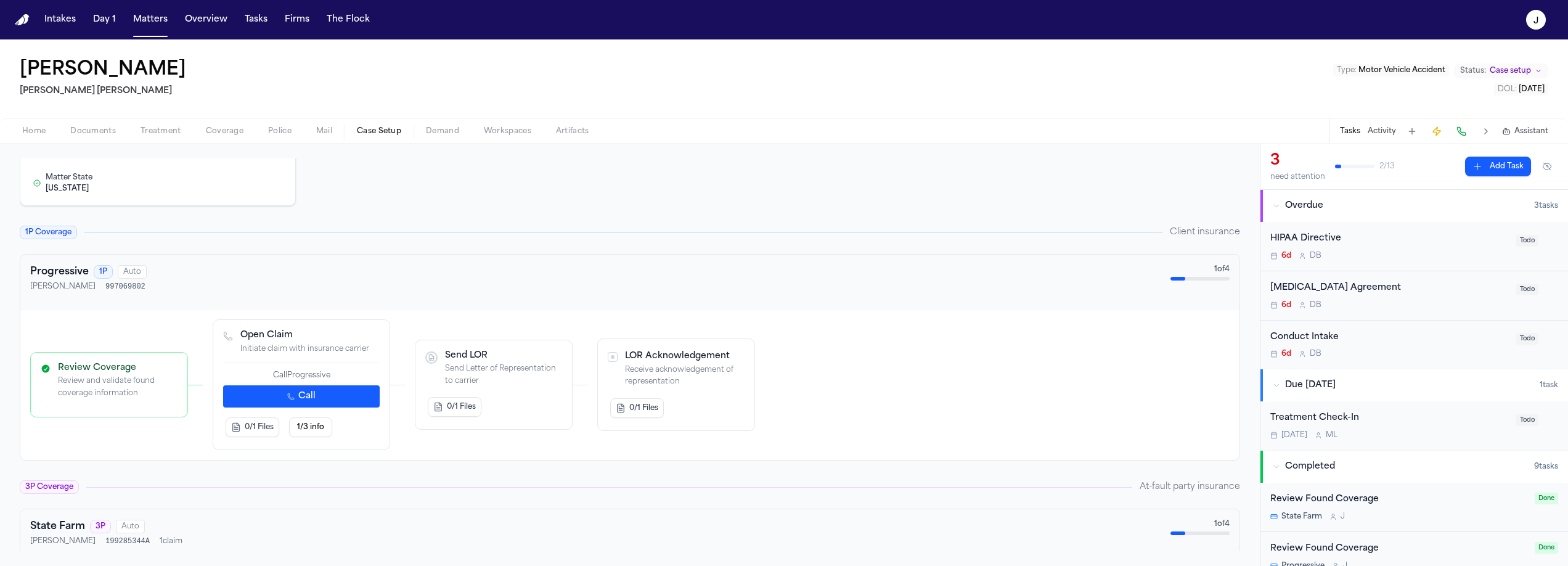
scroll to position [278, 0]
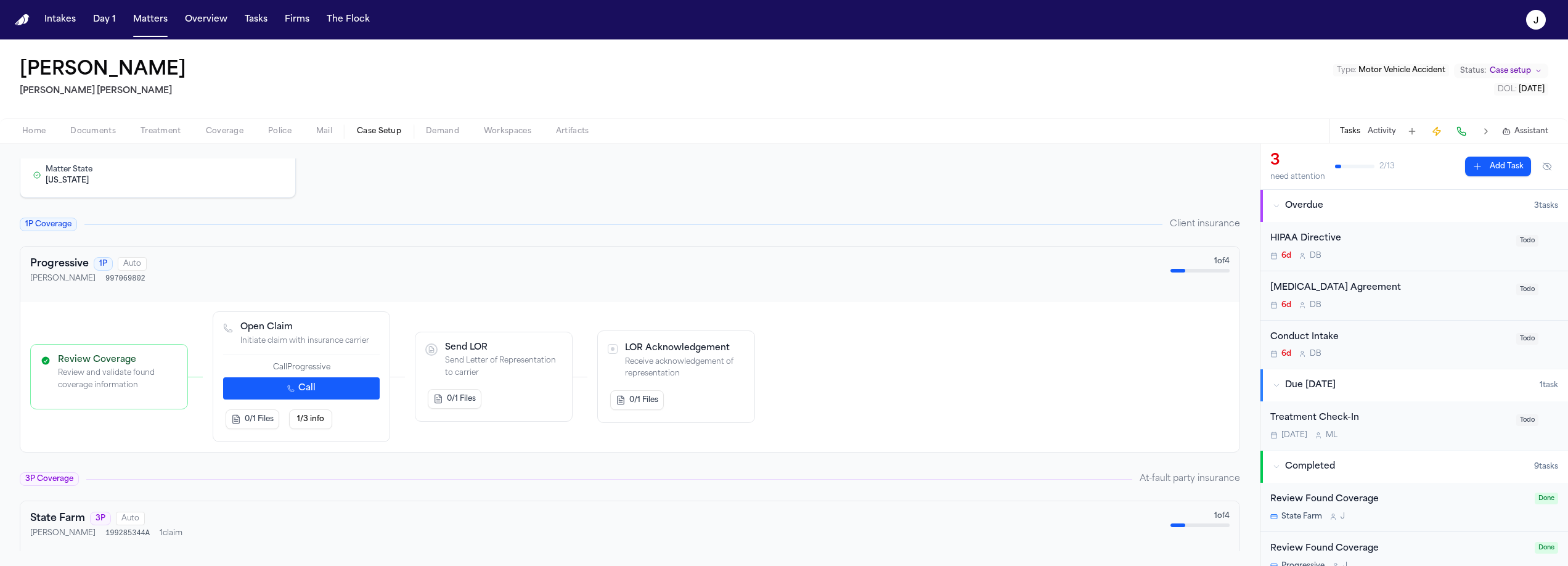
click at [319, 392] on button "Call" at bounding box center [301, 388] width 157 height 22
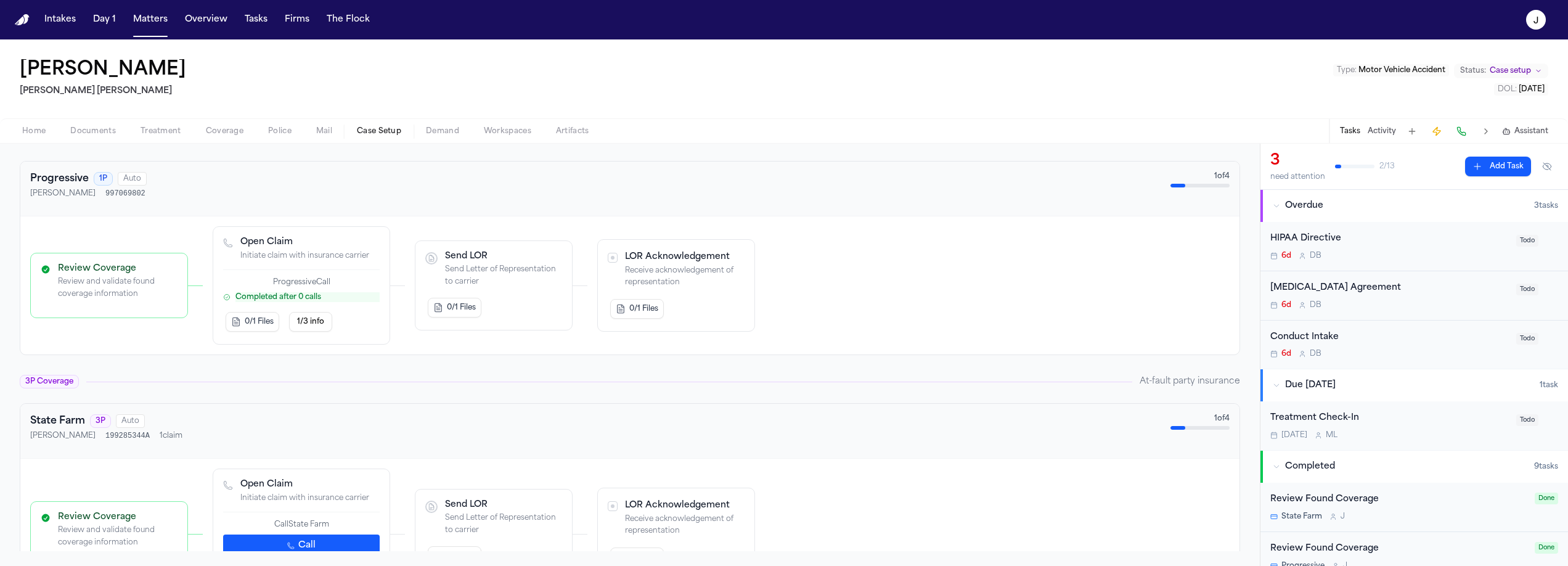
scroll to position [361, 0]
click at [251, 331] on button "0/1 Files" at bounding box center [252, 325] width 53 height 20
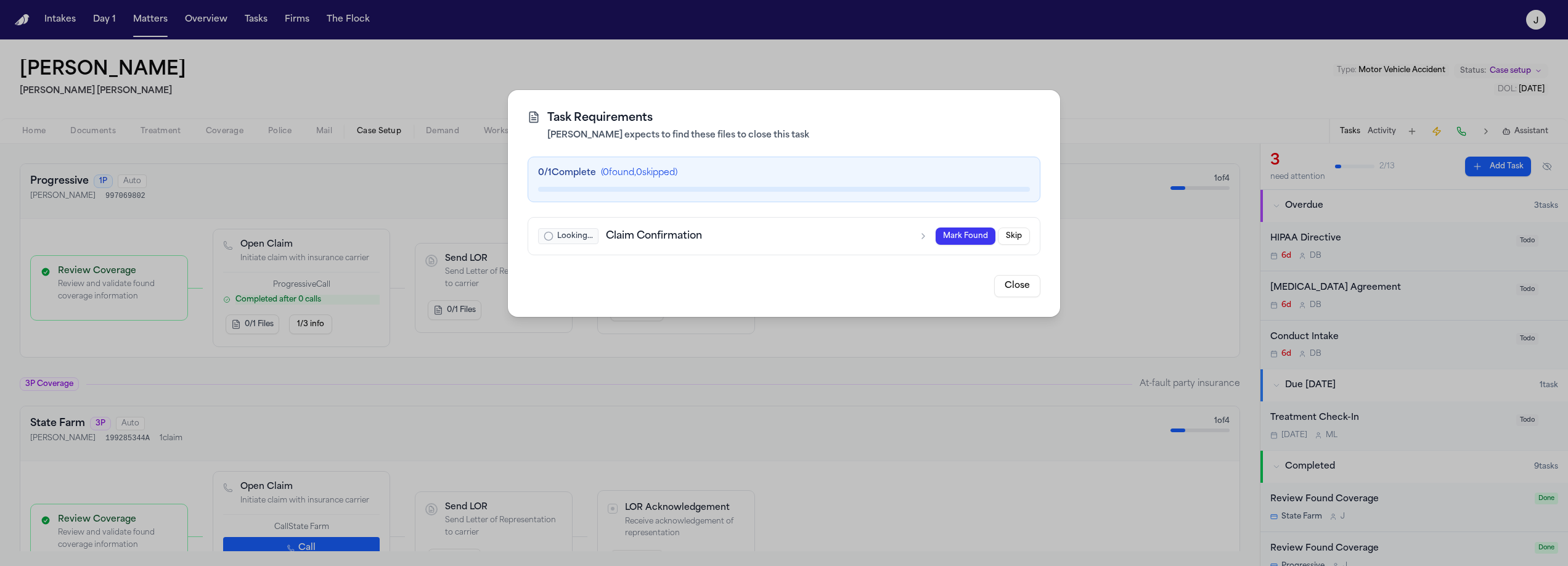
click at [1008, 288] on button "Close" at bounding box center [1016, 286] width 46 height 22
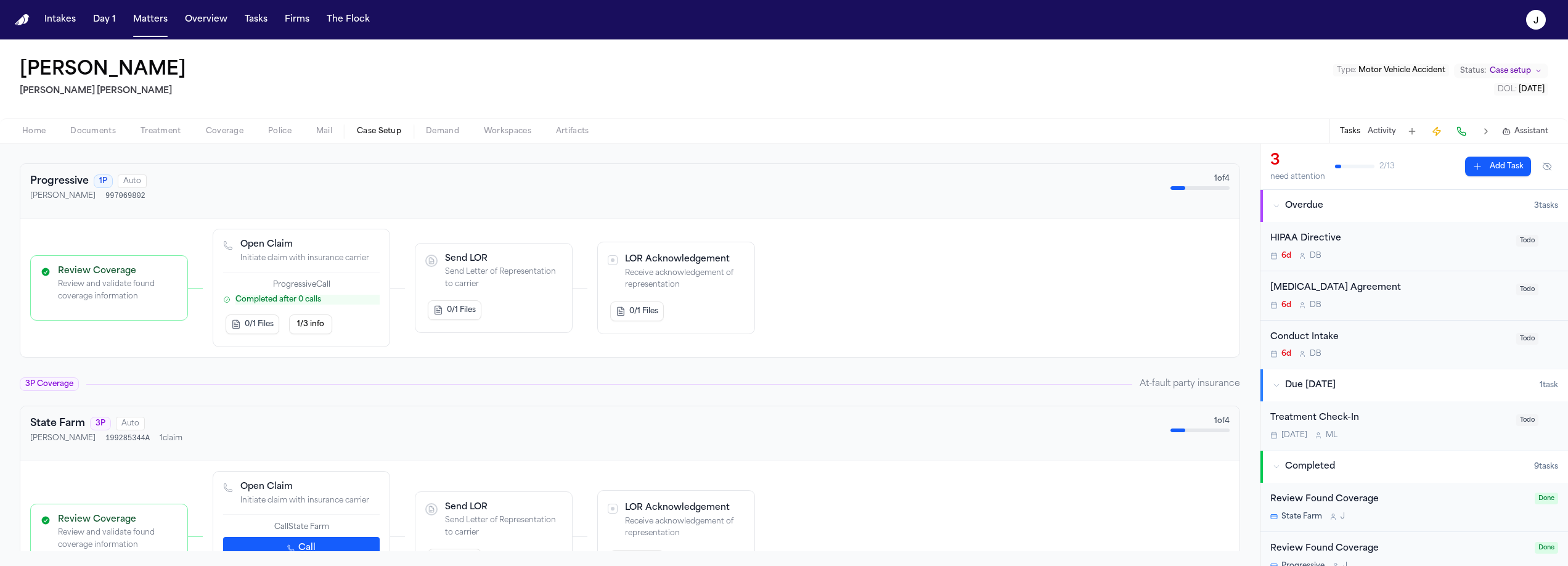
click at [301, 332] on button "1/3 info" at bounding box center [310, 325] width 43 height 20
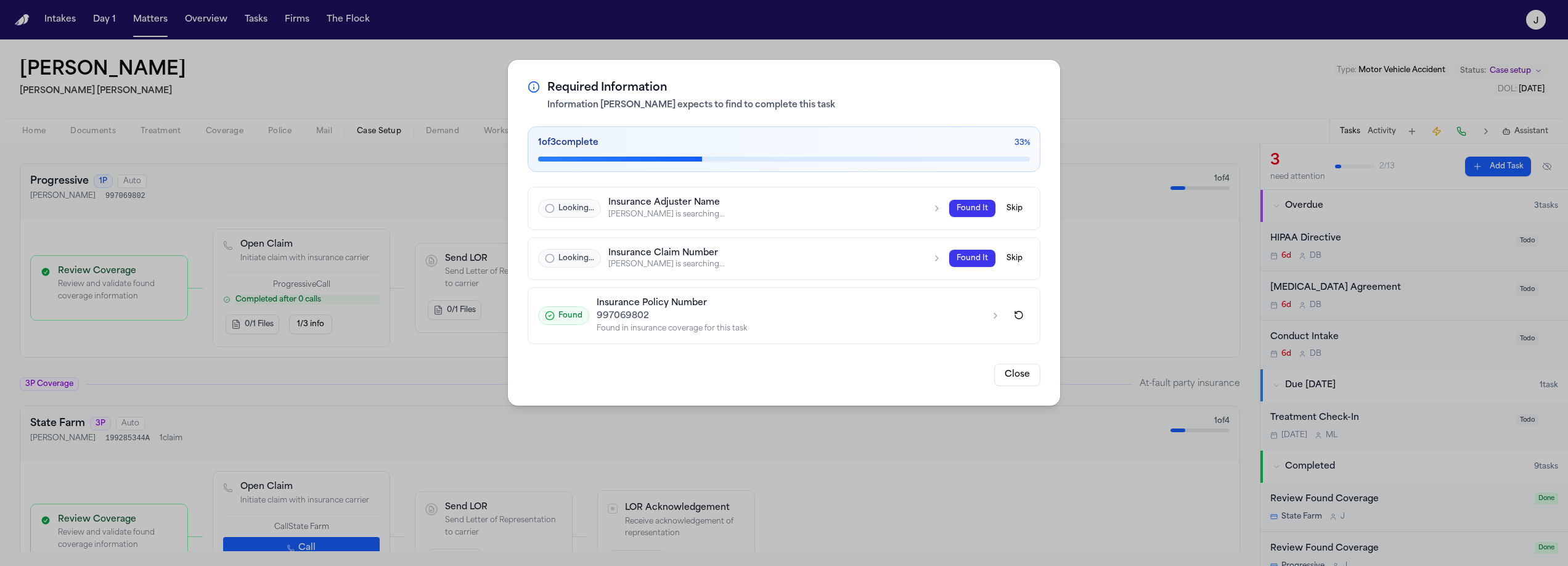
click at [1013, 375] on button "Close" at bounding box center [1016, 375] width 46 height 22
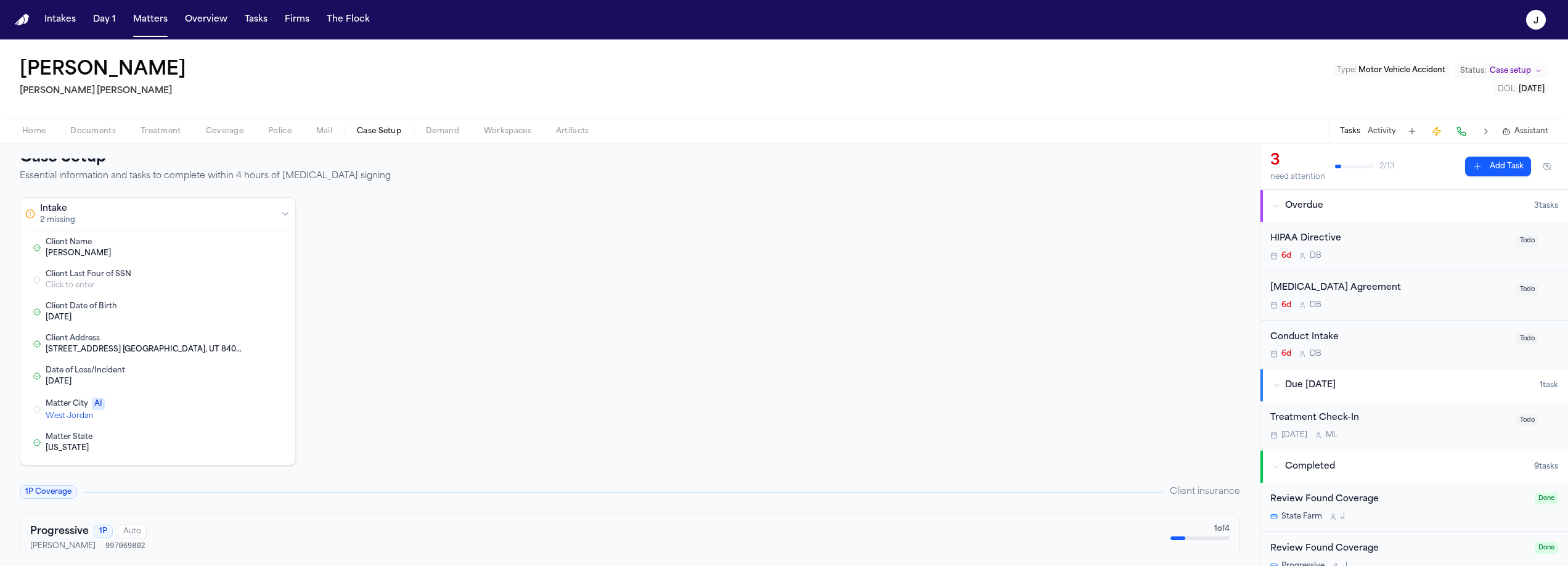
scroll to position [0, 0]
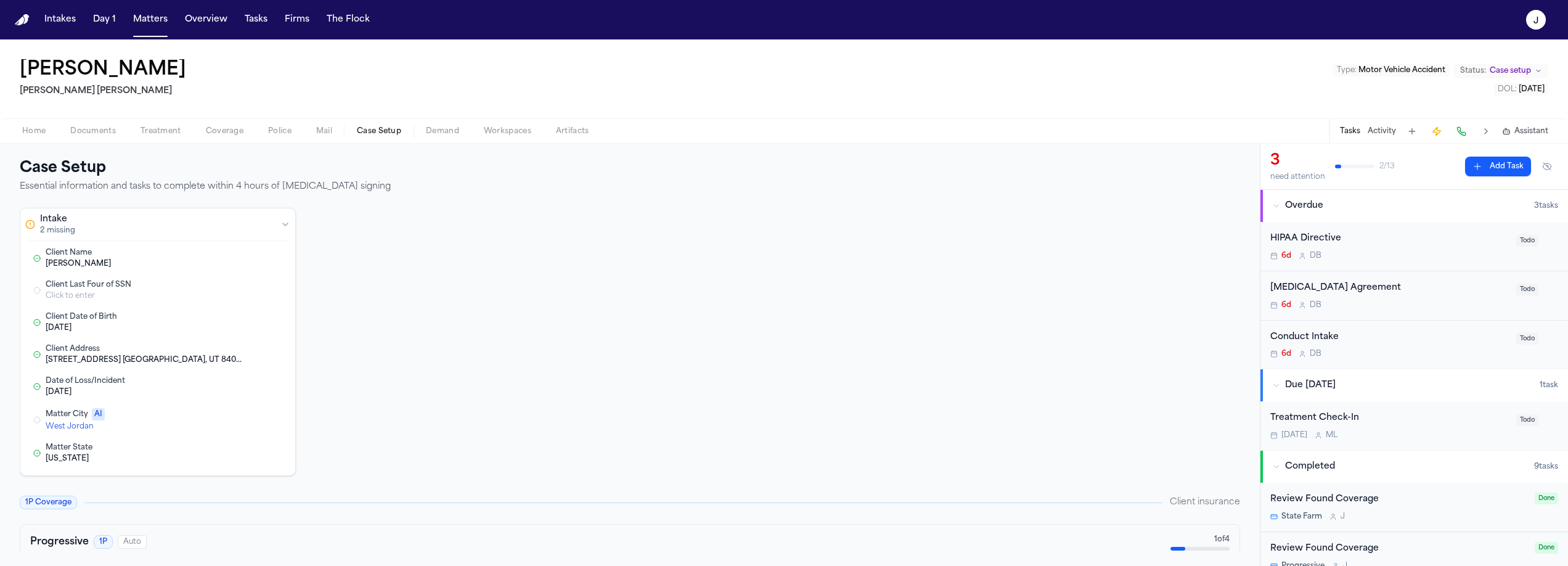
click at [102, 132] on span "Documents" at bounding box center [93, 131] width 45 height 10
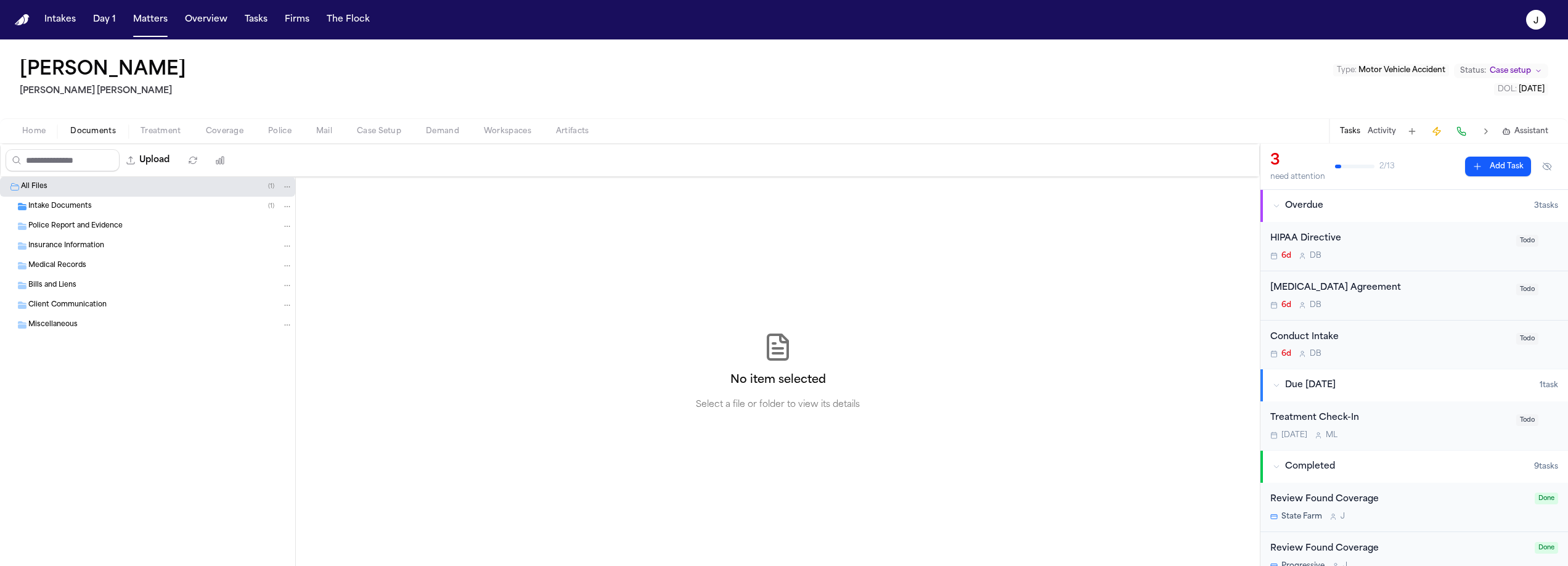
click at [212, 137] on span "button" at bounding box center [224, 138] width 53 height 1
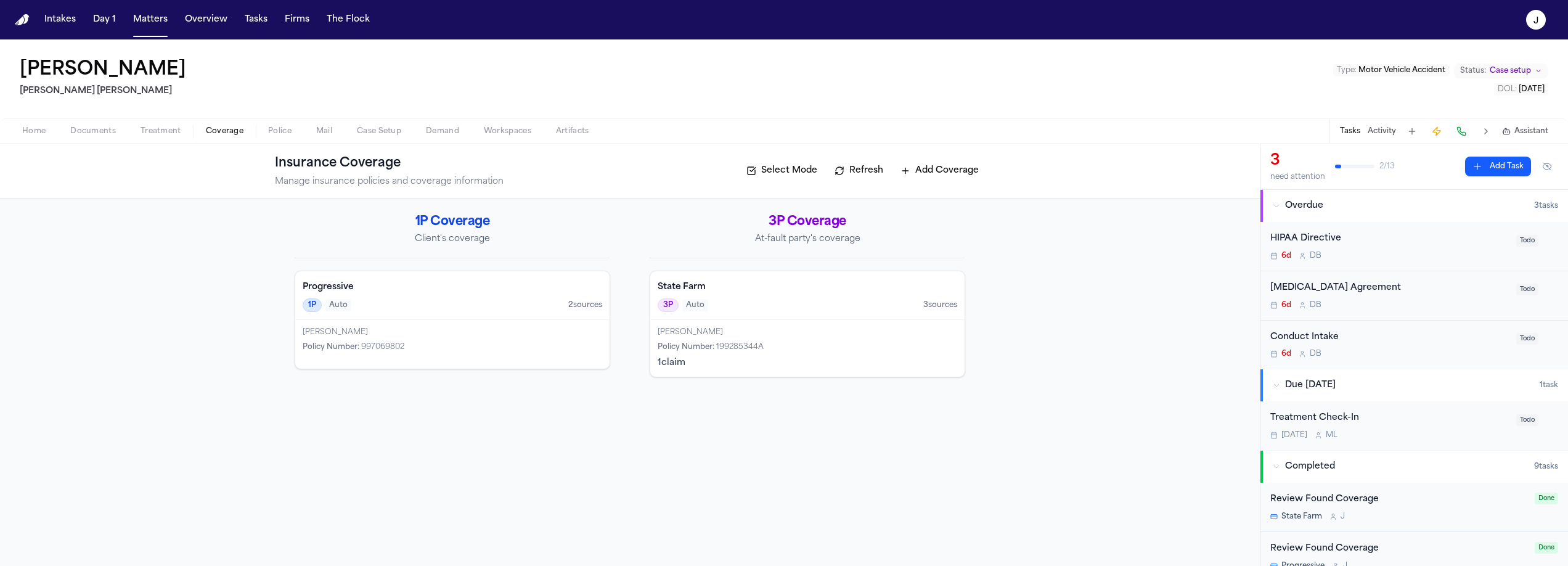
click at [443, 317] on div "Progressive 1P Auto 2 source s" at bounding box center [452, 295] width 314 height 49
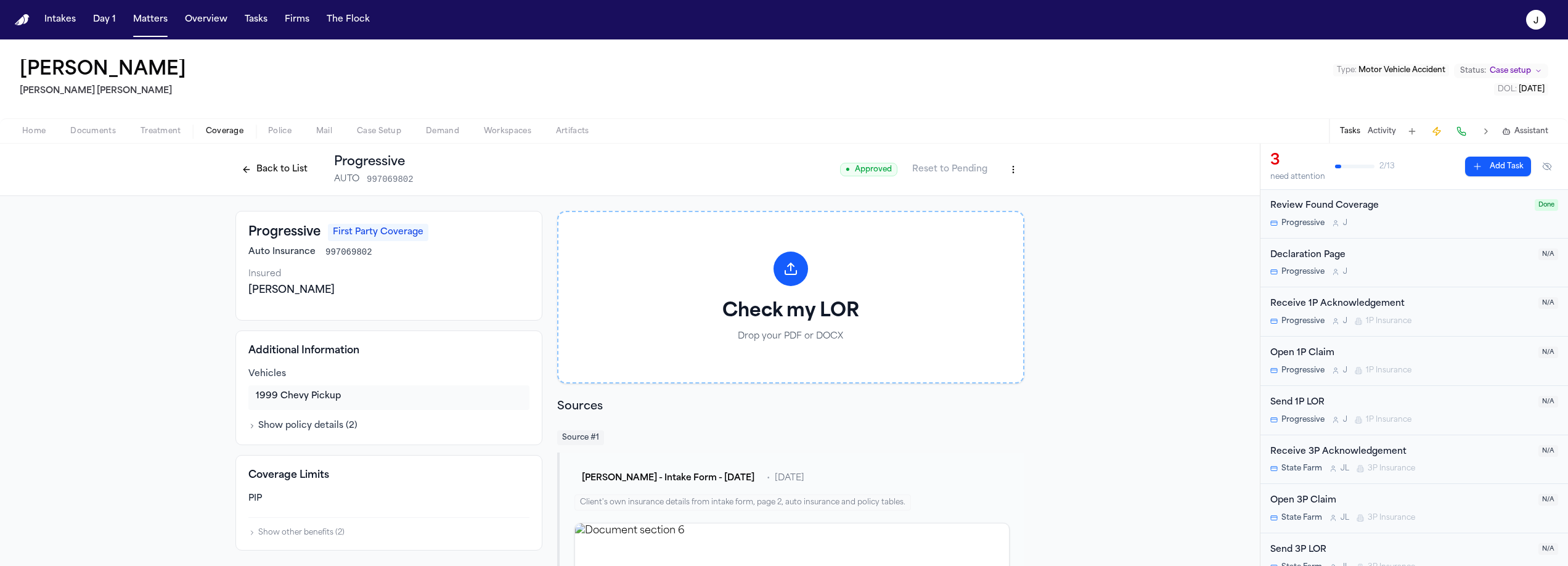
scroll to position [359, 0]
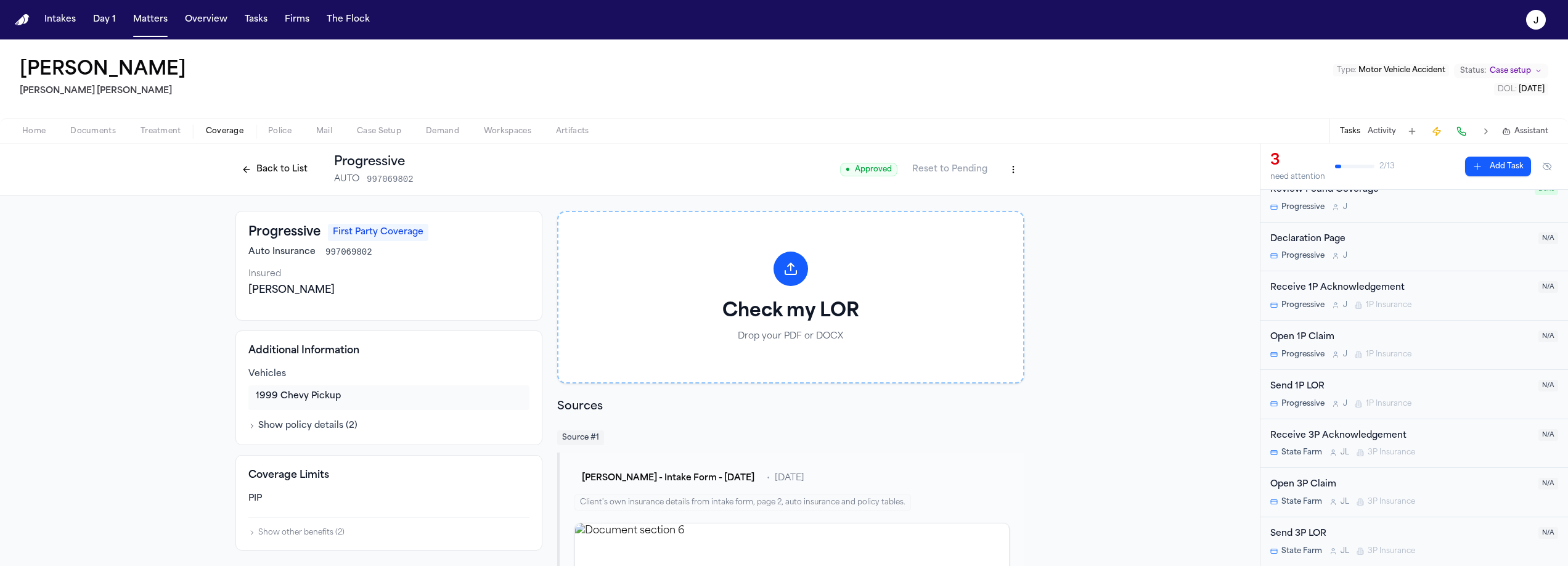
click at [1405, 339] on div "Open 1P Claim" at bounding box center [1400, 337] width 260 height 14
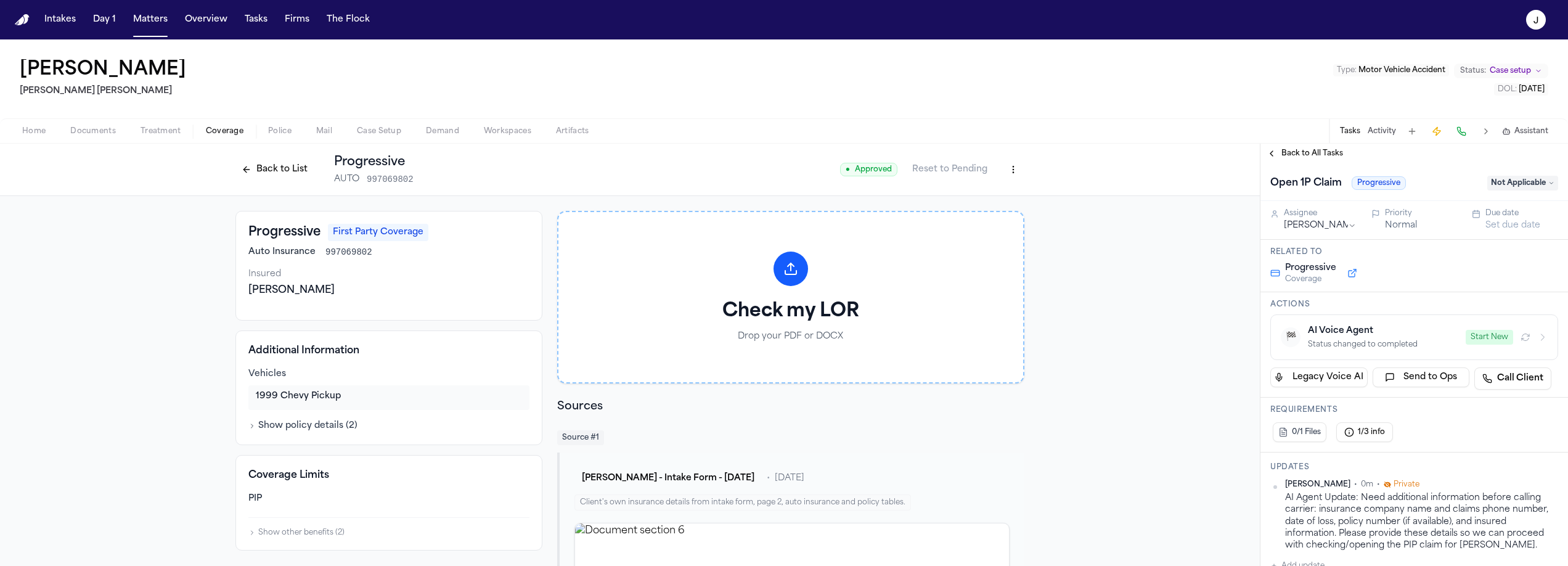
click at [1520, 338] on icon "button" at bounding box center [1525, 337] width 10 height 10
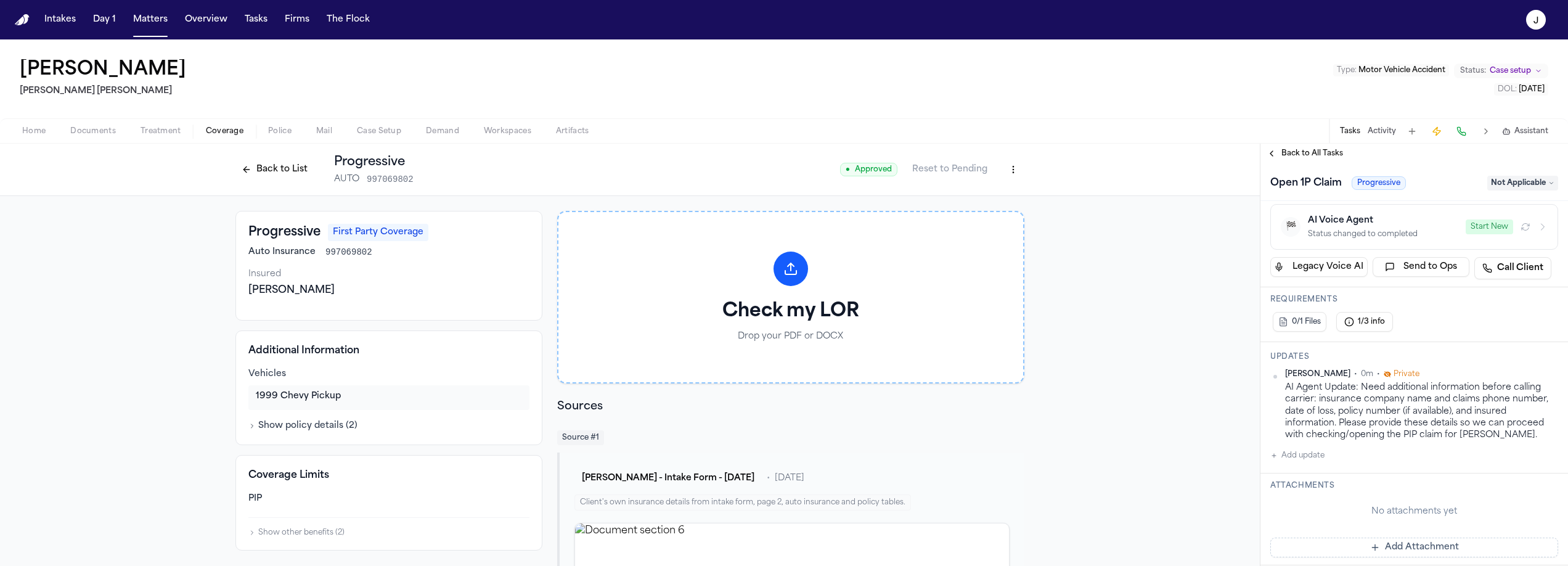
scroll to position [113, 0]
click at [20, 141] on div "Home Documents Treatment Coverage Police Mail Case Setup Demand Workspaces Arti…" at bounding box center [784, 131] width 1568 height 25
click at [33, 138] on span "button" at bounding box center [33, 138] width 38 height 1
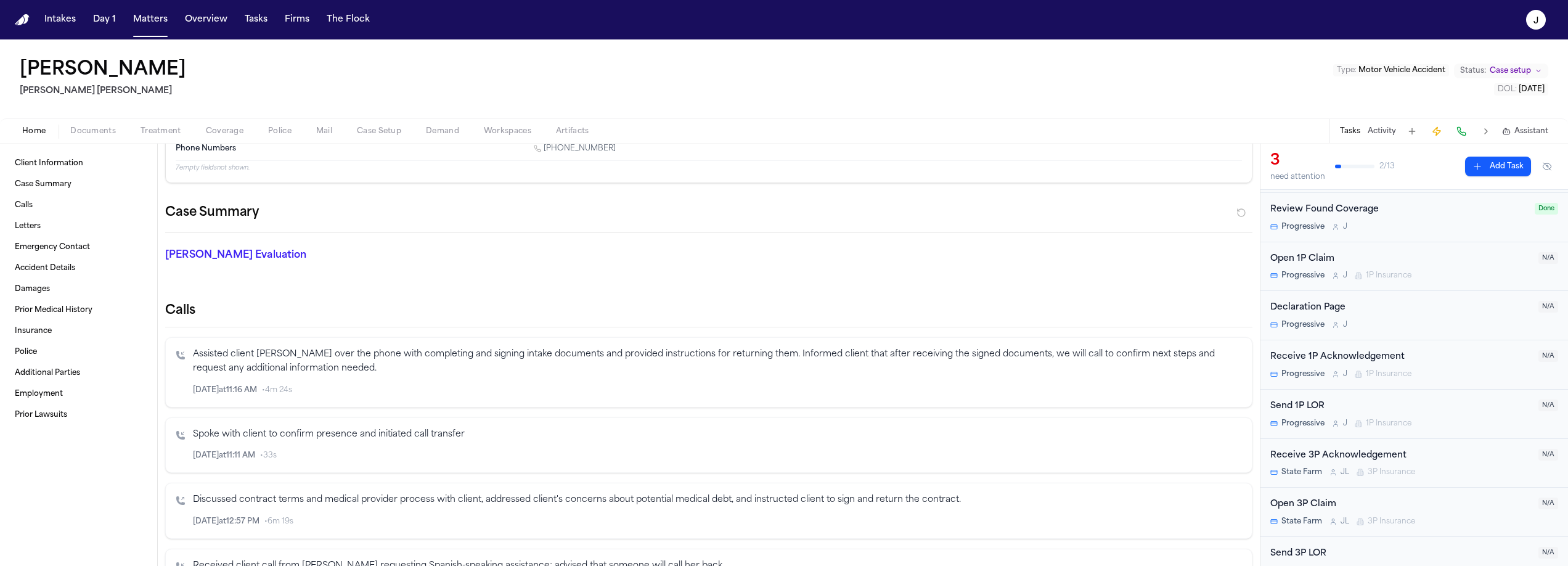
scroll to position [359, 0]
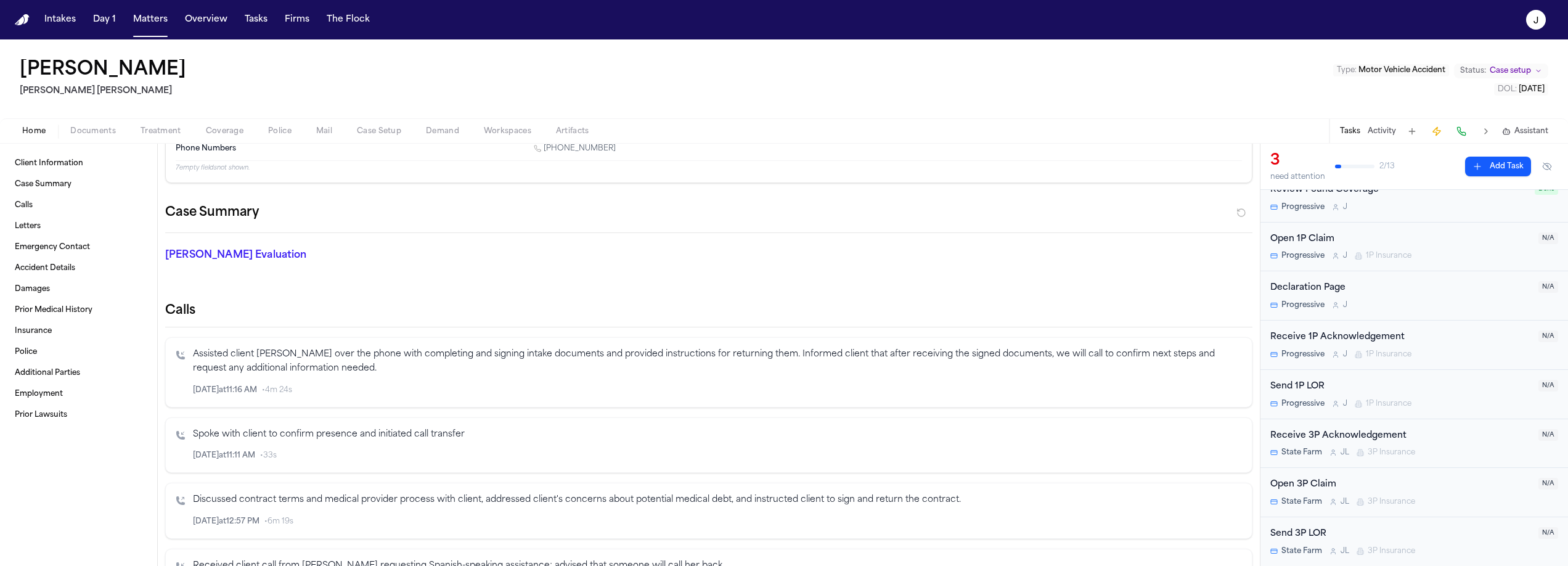
click at [1439, 240] on div "Open 1P Claim" at bounding box center [1400, 239] width 260 height 14
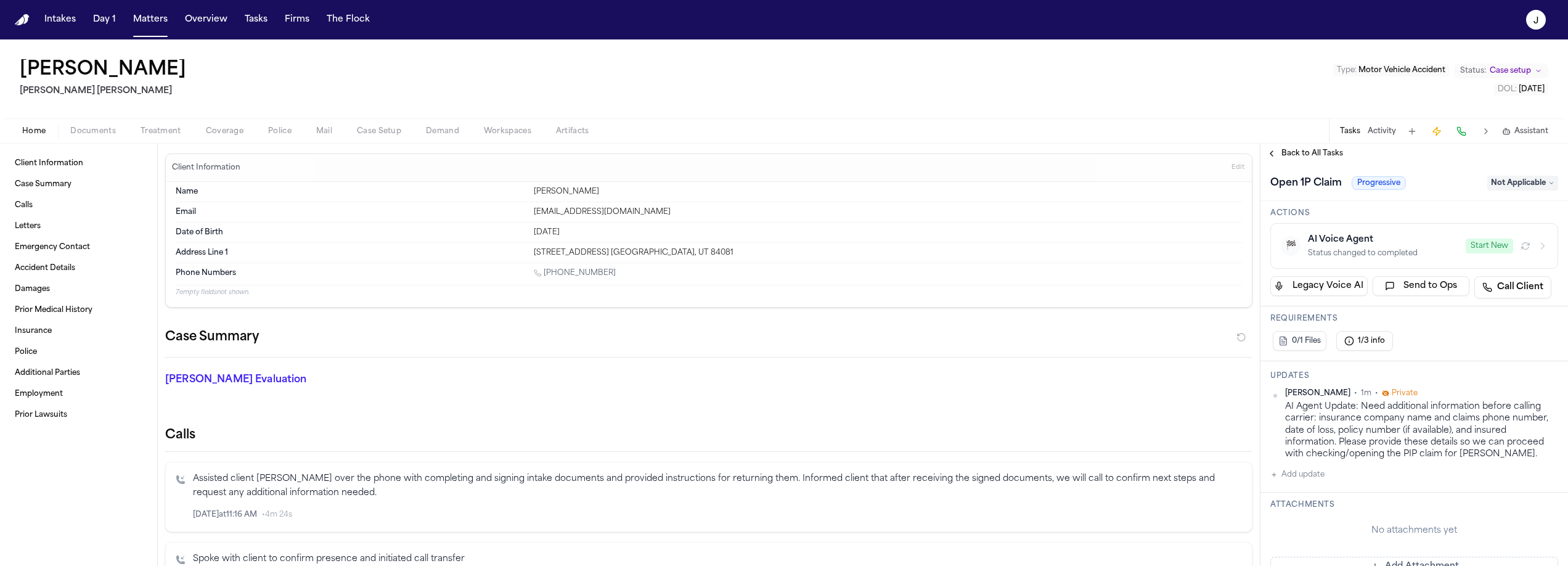
click at [246, 137] on span "button" at bounding box center [224, 138] width 53 height 1
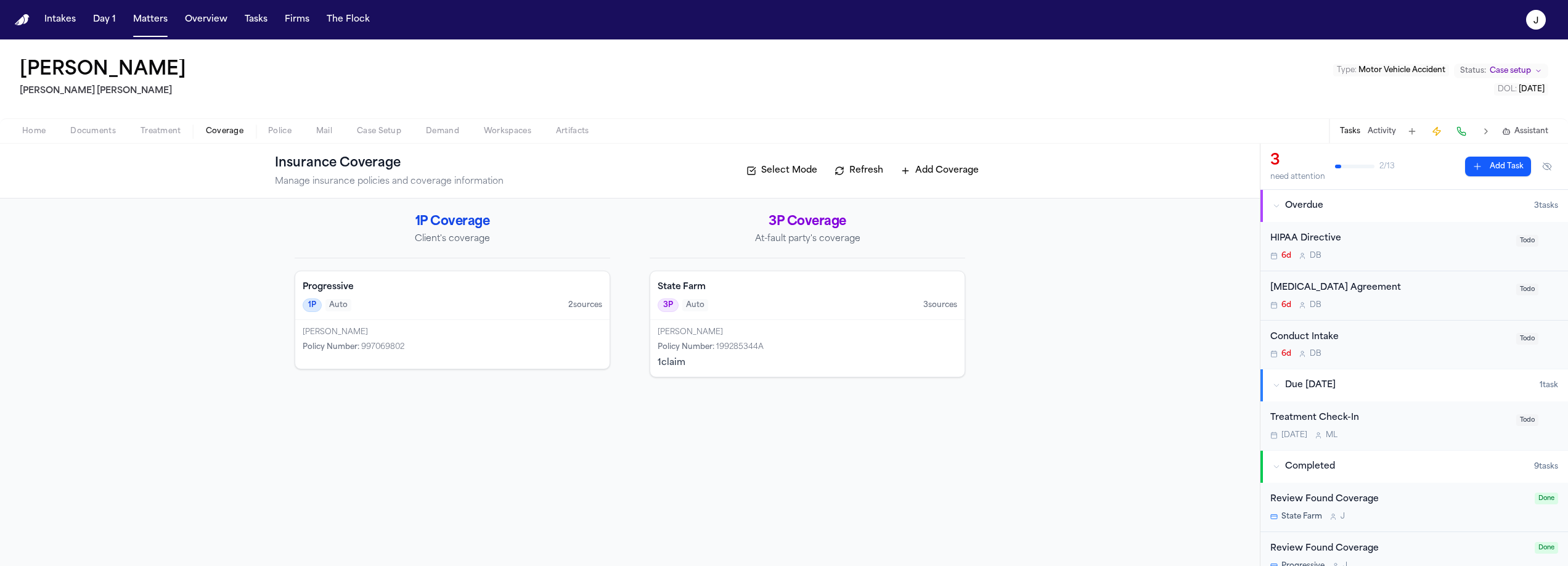
click at [414, 303] on div "1P Auto 2 source s" at bounding box center [452, 305] width 300 height 13
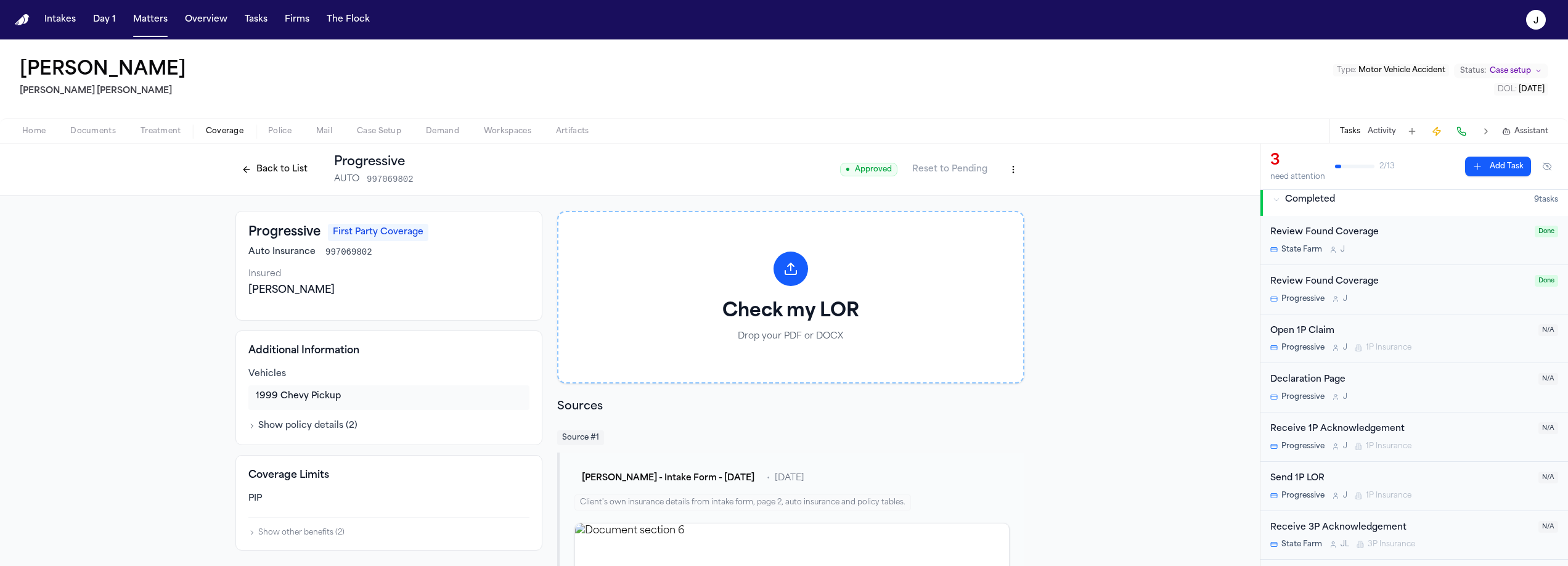
scroll to position [269, 0]
click at [1435, 333] on div "Open 1P Claim" at bounding box center [1400, 329] width 260 height 14
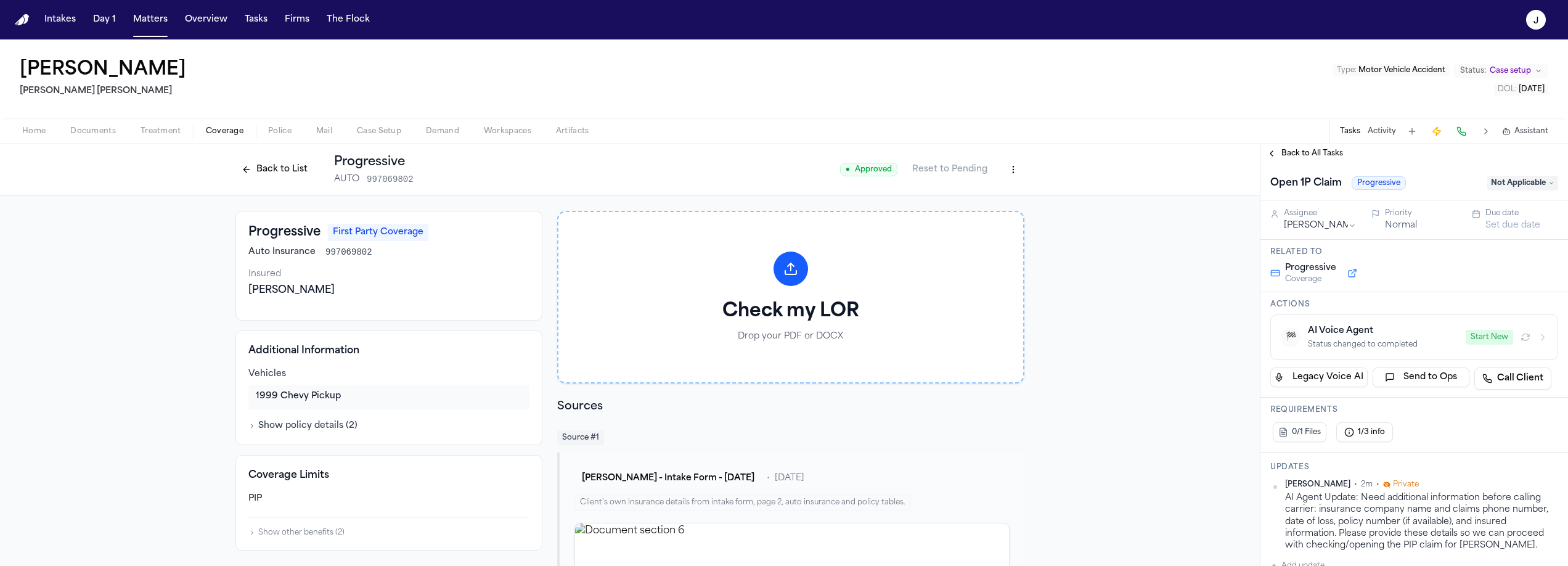
click at [1496, 338] on button "Start New" at bounding box center [1489, 337] width 47 height 15
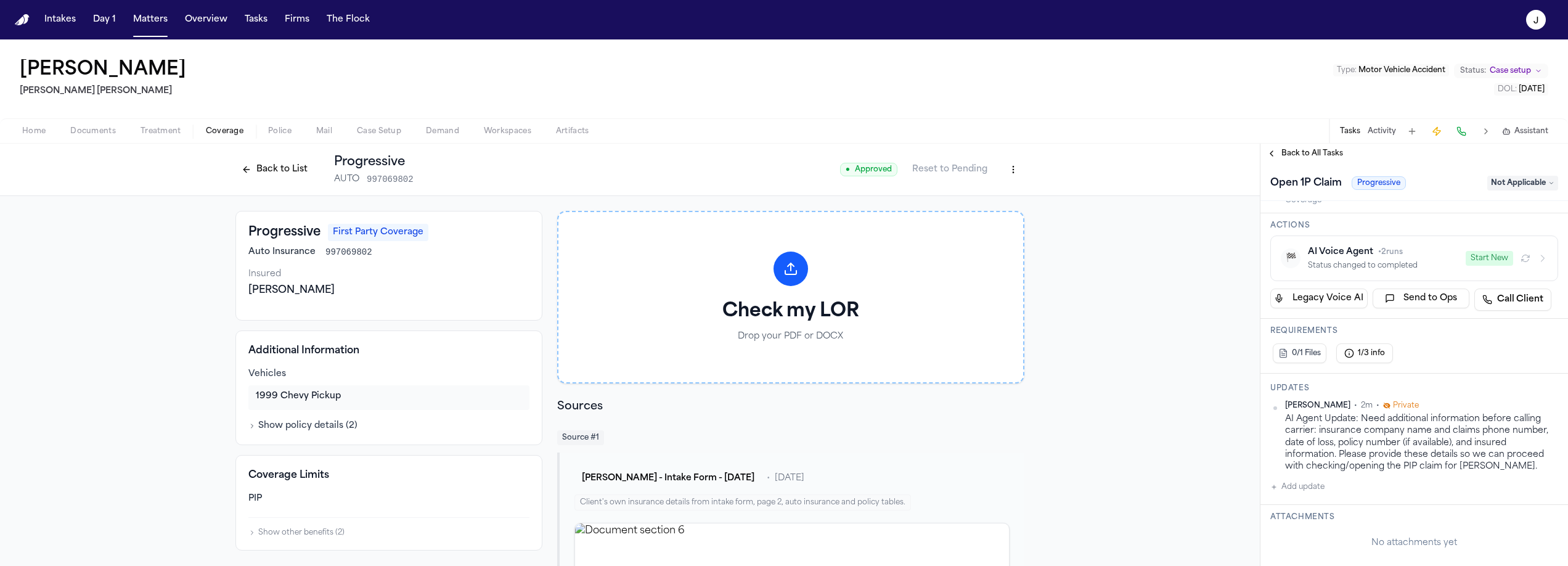
scroll to position [117, 0]
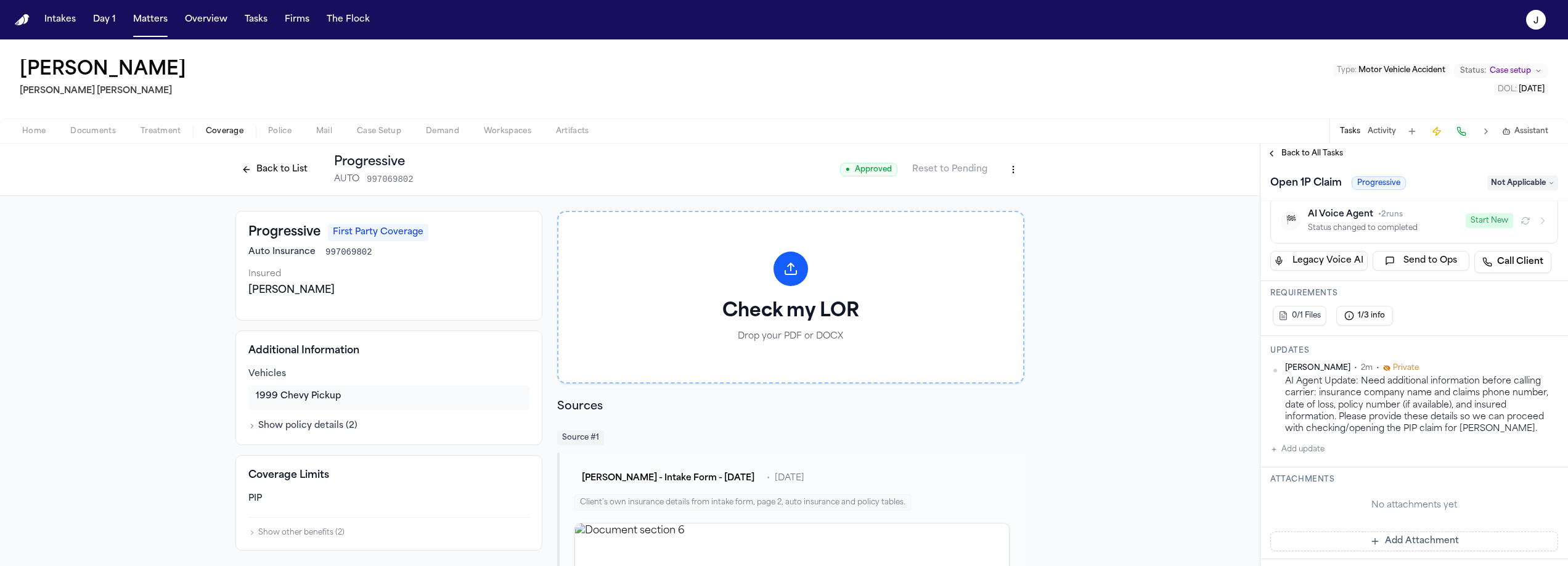
click at [1328, 415] on div "AI Agent Update: Need additional information before calling carrier: insurance …" at bounding box center [1421, 405] width 273 height 59
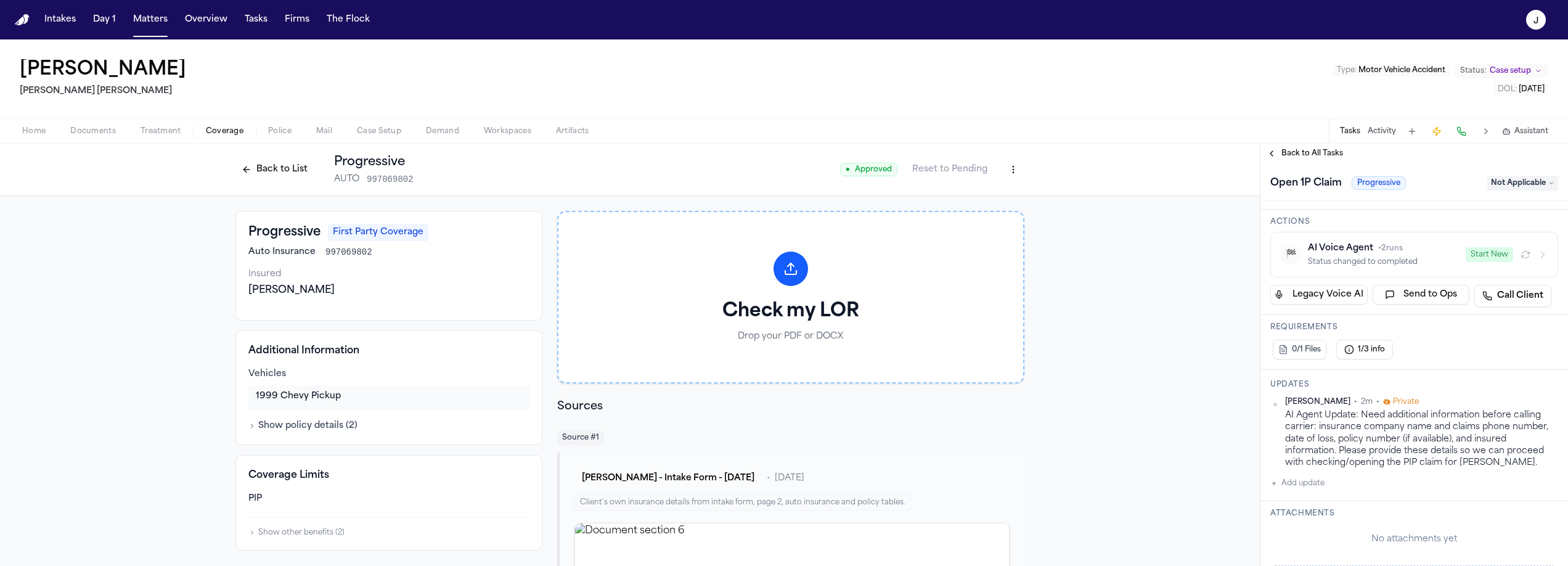
scroll to position [82, 0]
click at [1521, 251] on button "button" at bounding box center [1525, 255] width 15 height 15
